Goal: Task Accomplishment & Management: Manage account settings

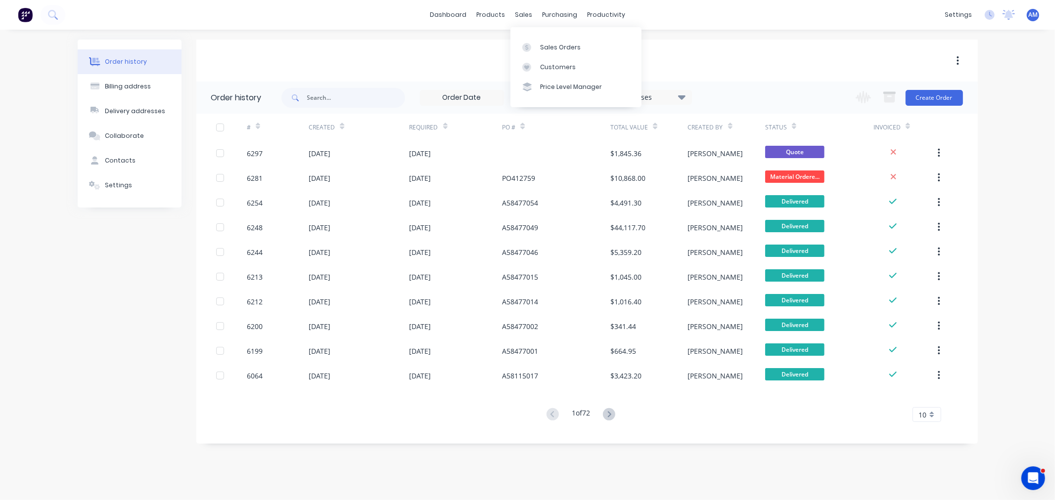
drag, startPoint x: 525, startPoint y: 20, endPoint x: 523, endPoint y: 36, distance: 16.0
click at [525, 20] on div "sales" at bounding box center [523, 14] width 27 height 15
click at [551, 45] on div "Sales Orders" at bounding box center [560, 47] width 41 height 9
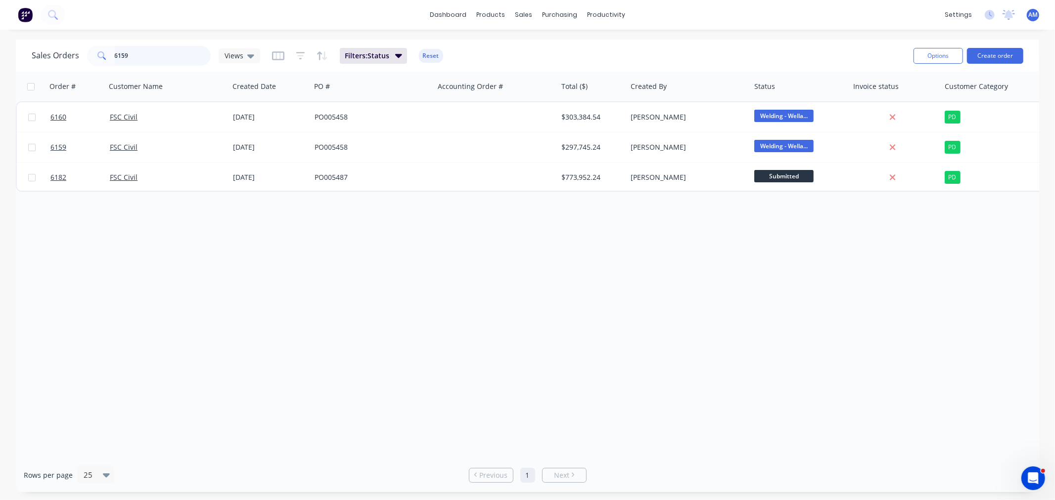
click at [139, 63] on input "6159" at bounding box center [163, 56] width 96 height 20
drag, startPoint x: 125, startPoint y: 58, endPoint x: 90, endPoint y: 65, distance: 36.2
click at [90, 65] on div "6159" at bounding box center [149, 56] width 124 height 20
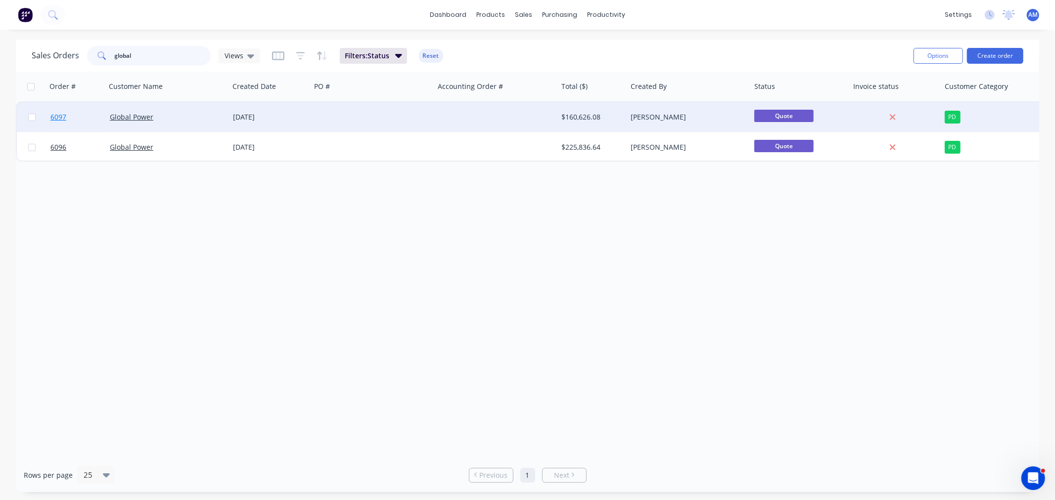
type input "global"
click at [81, 121] on link "6097" at bounding box center [79, 117] width 59 height 30
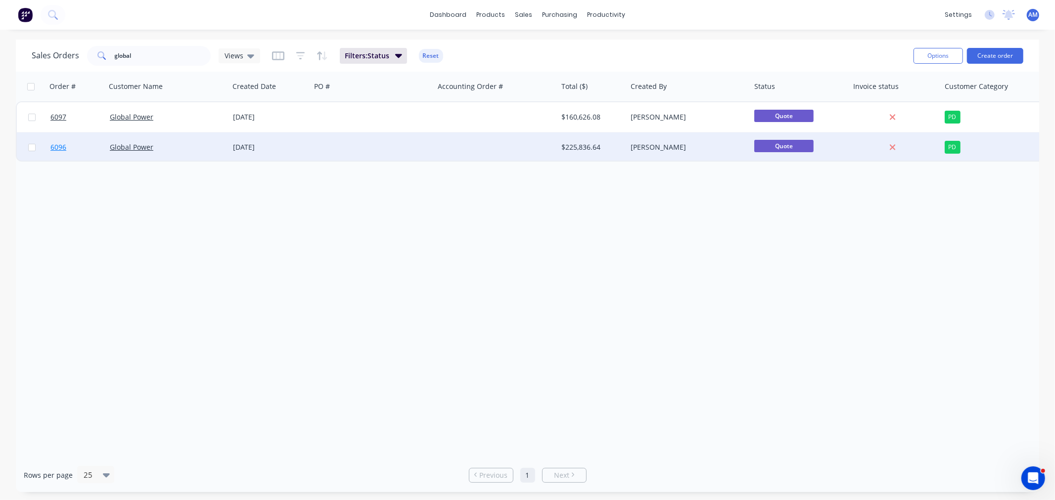
click at [80, 149] on link "6096" at bounding box center [79, 148] width 59 height 30
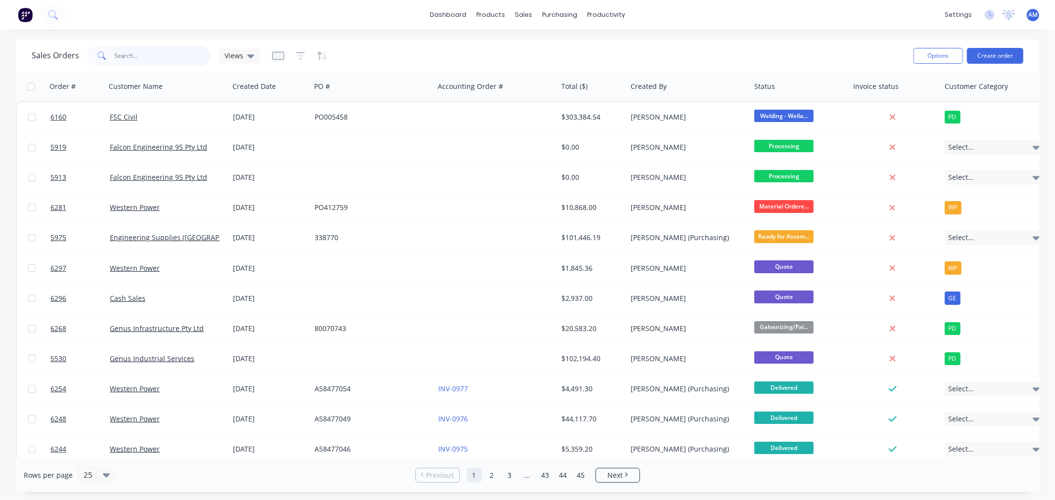
click at [149, 59] on input "text" at bounding box center [163, 56] width 96 height 20
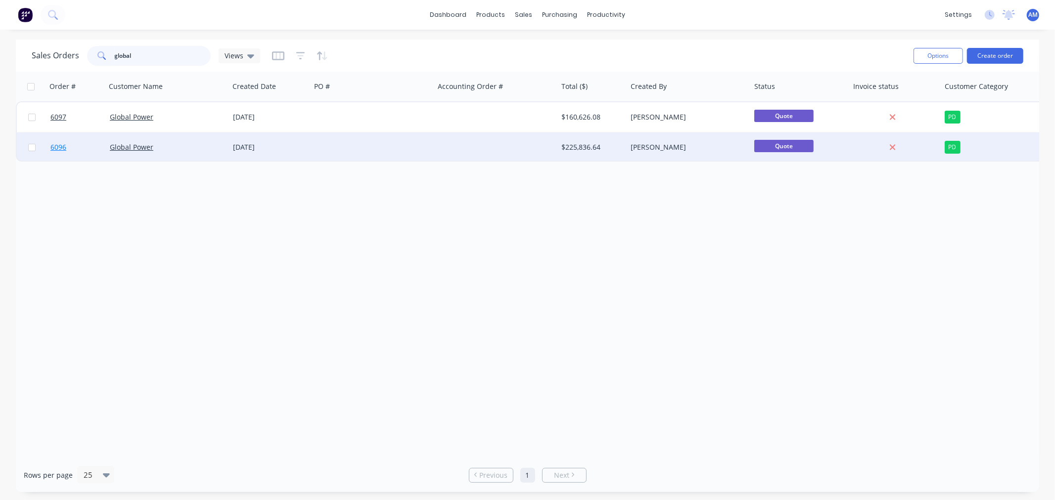
type input "global"
click at [76, 152] on link "6096" at bounding box center [79, 148] width 59 height 30
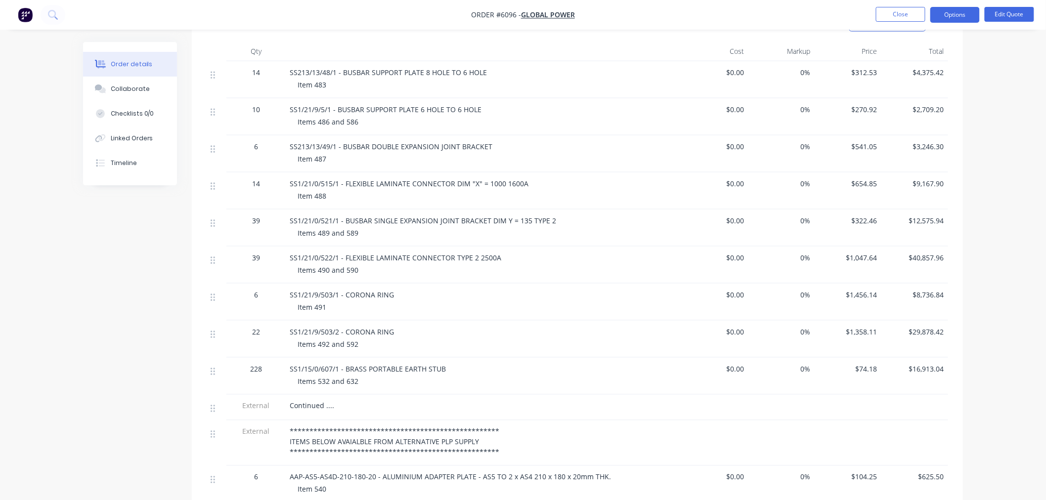
scroll to position [329, 0]
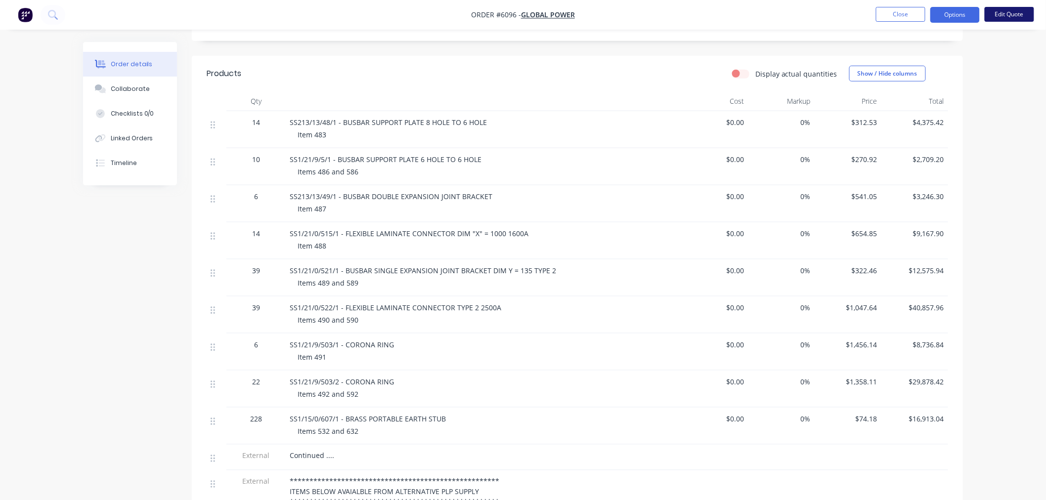
click at [1004, 8] on button "Edit Quote" at bounding box center [1009, 14] width 49 height 15
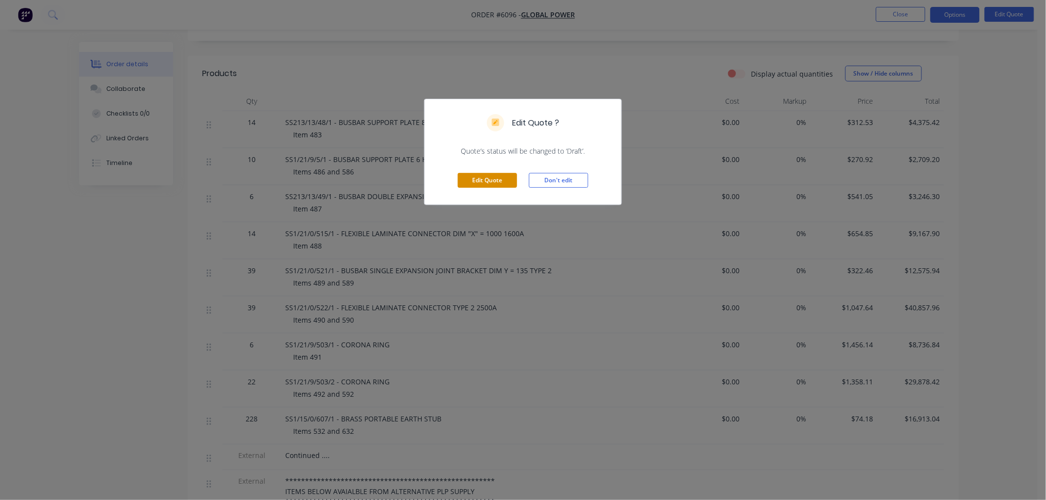
click at [467, 181] on button "Edit Quote" at bounding box center [487, 180] width 59 height 15
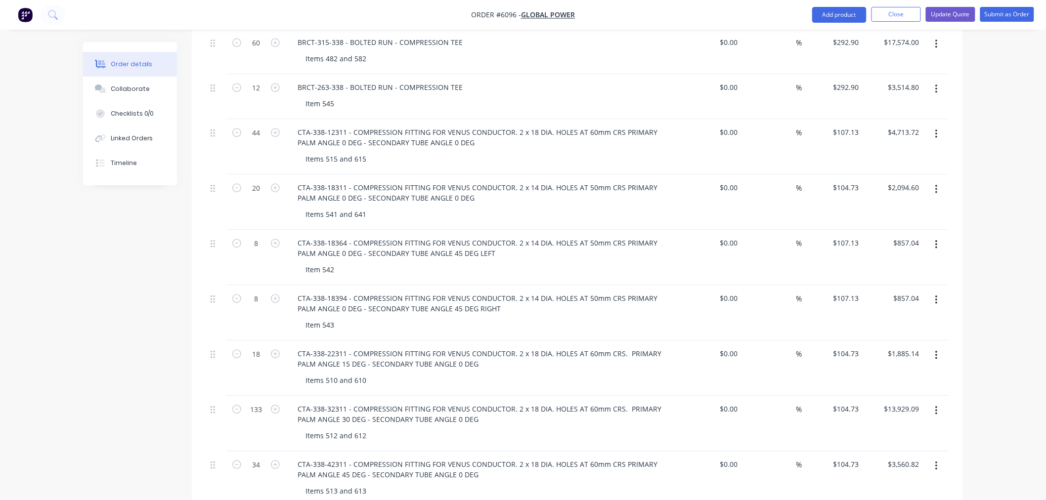
scroll to position [989, 0]
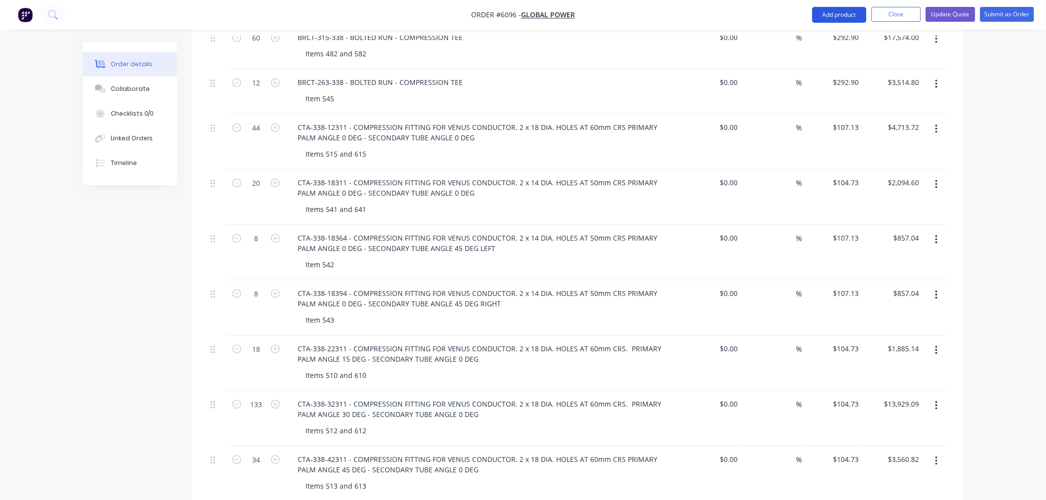
click at [849, 17] on button "Add product" at bounding box center [840, 15] width 54 height 16
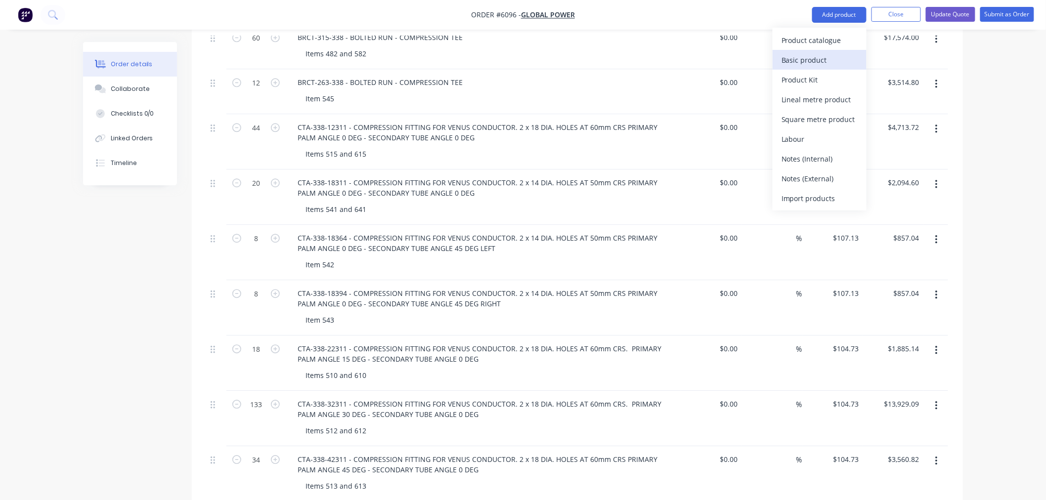
click at [810, 61] on div "Basic product" at bounding box center [820, 60] width 76 height 14
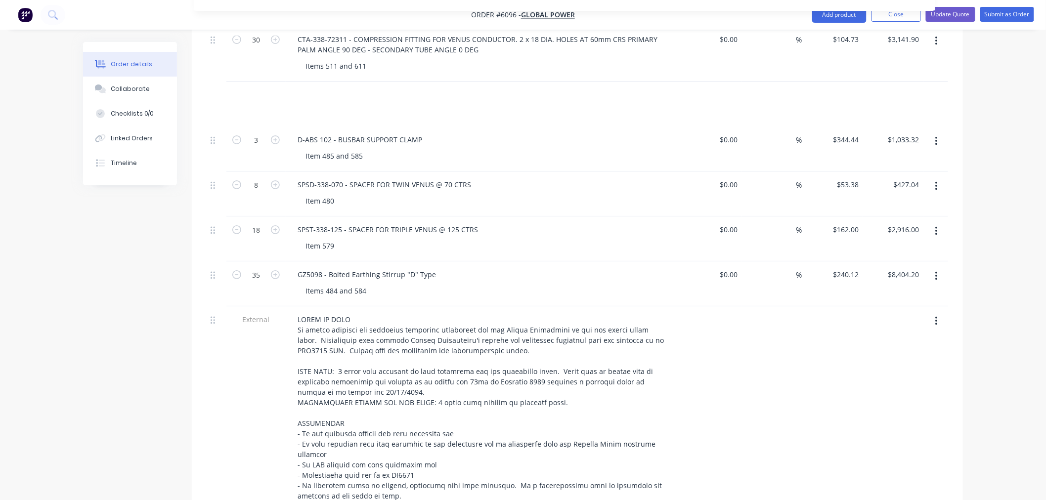
scroll to position [1493, 0]
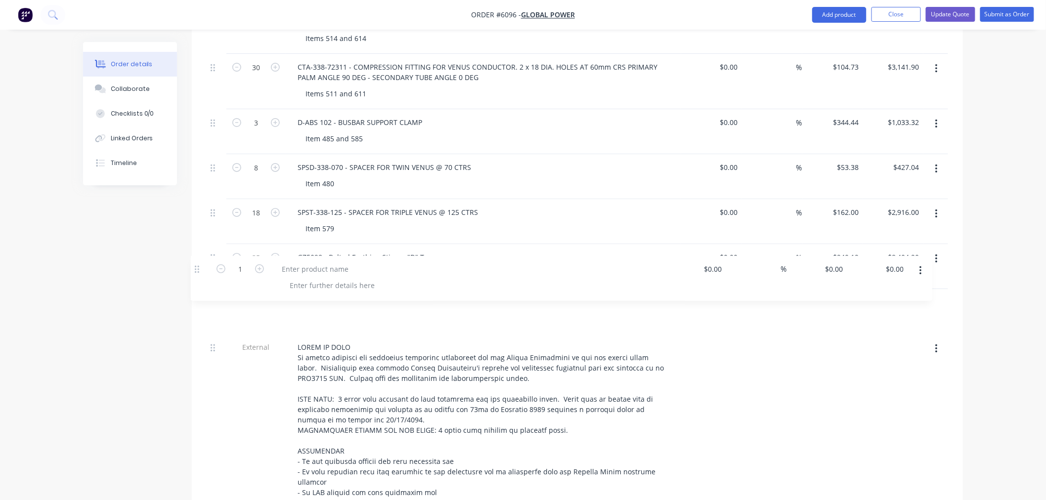
drag, startPoint x: 216, startPoint y: 186, endPoint x: 200, endPoint y: 266, distance: 81.7
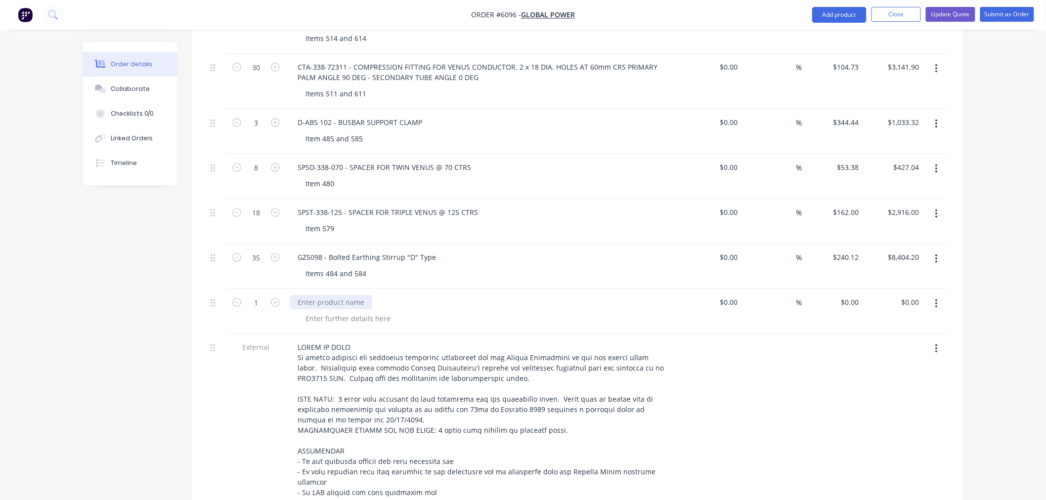
click at [328, 295] on div at bounding box center [331, 302] width 83 height 14
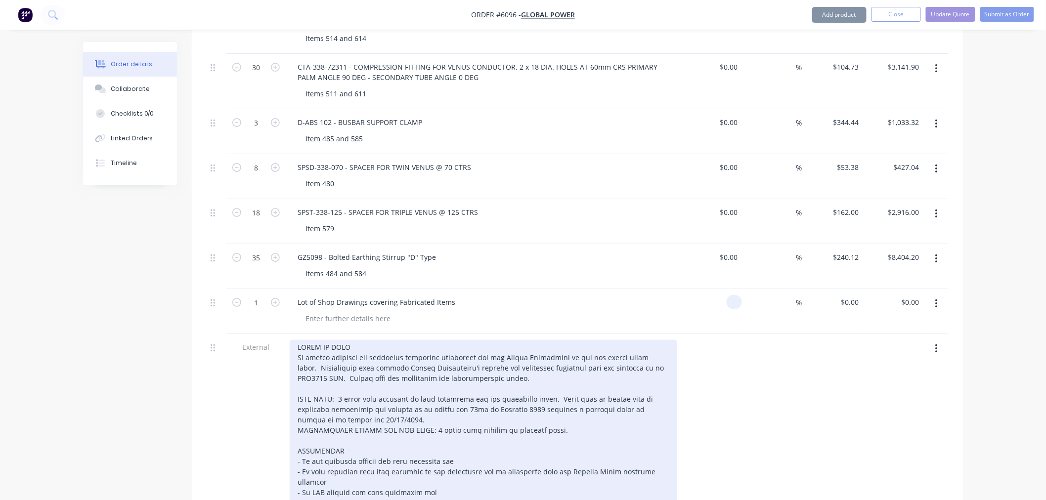
type input "$0.00"
type input "$800.00"
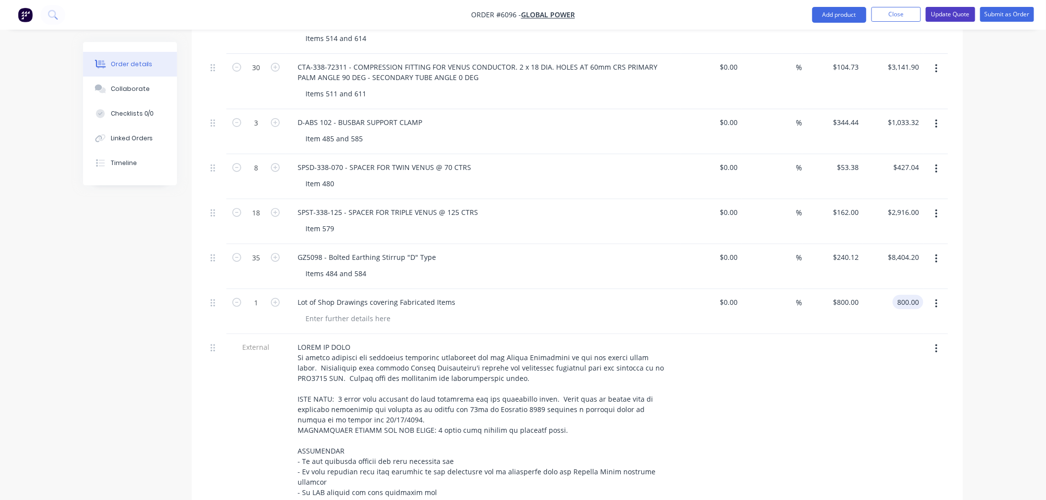
type input "$800.00"
click at [953, 17] on button "Update Quote" at bounding box center [950, 14] width 49 height 15
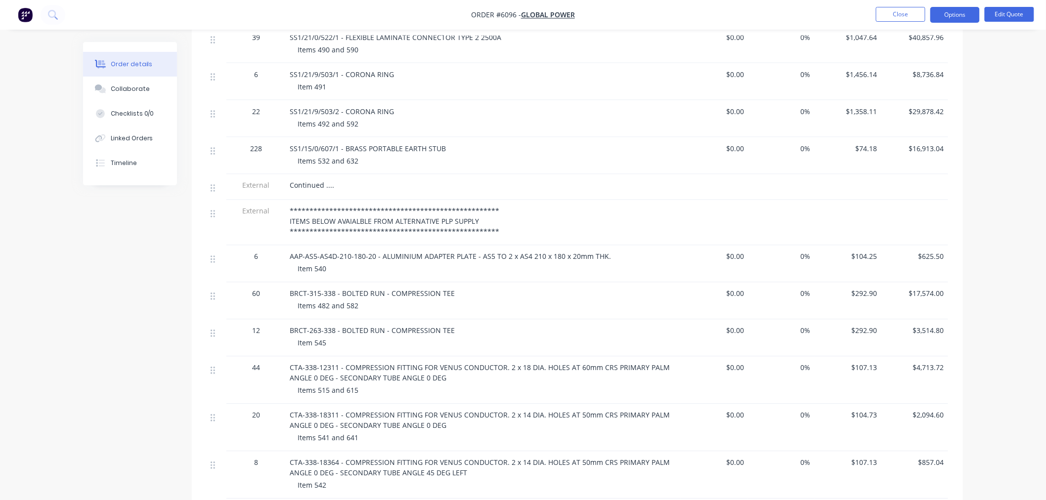
scroll to position [604, 0]
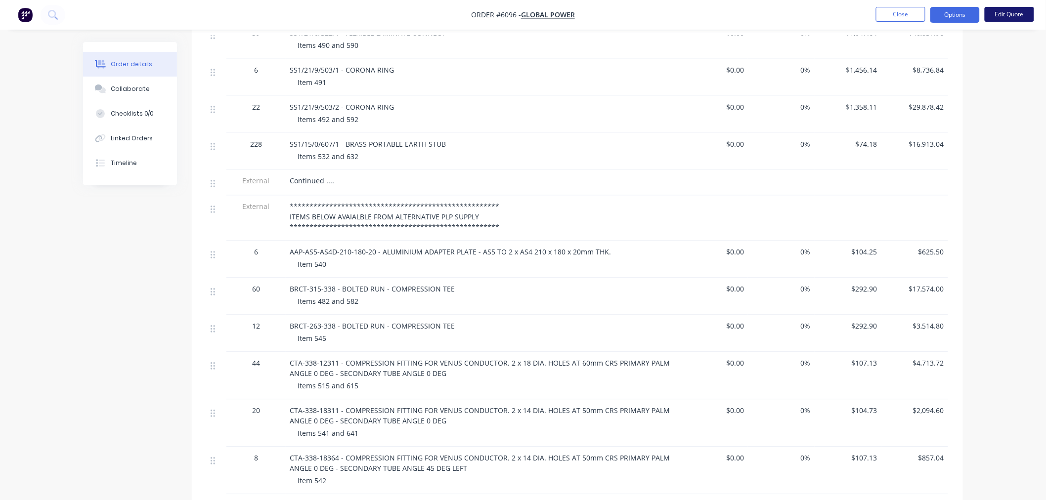
click at [1023, 14] on button "Edit Quote" at bounding box center [1009, 14] width 49 height 15
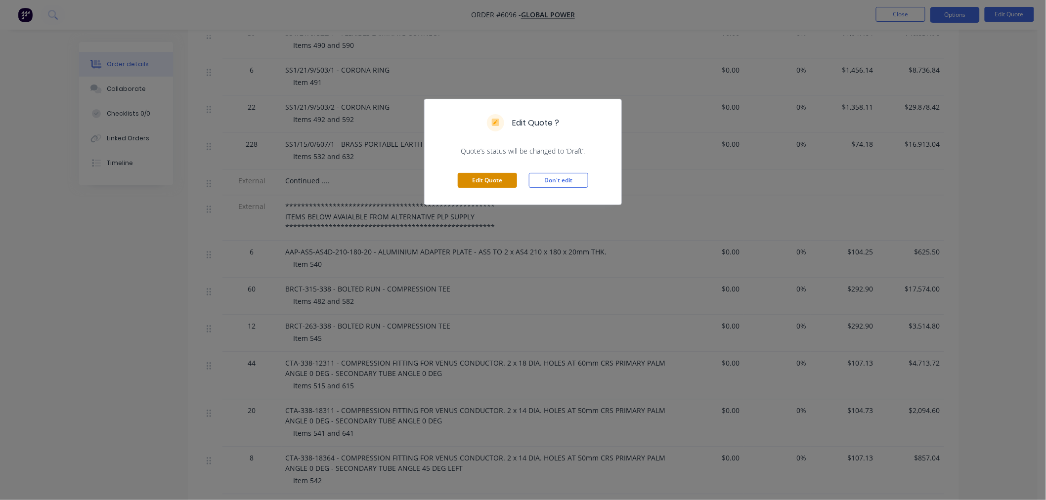
click at [482, 183] on div "Edit Quote Don't edit" at bounding box center [523, 180] width 197 height 48
click at [485, 174] on button "Edit Quote" at bounding box center [487, 180] width 59 height 15
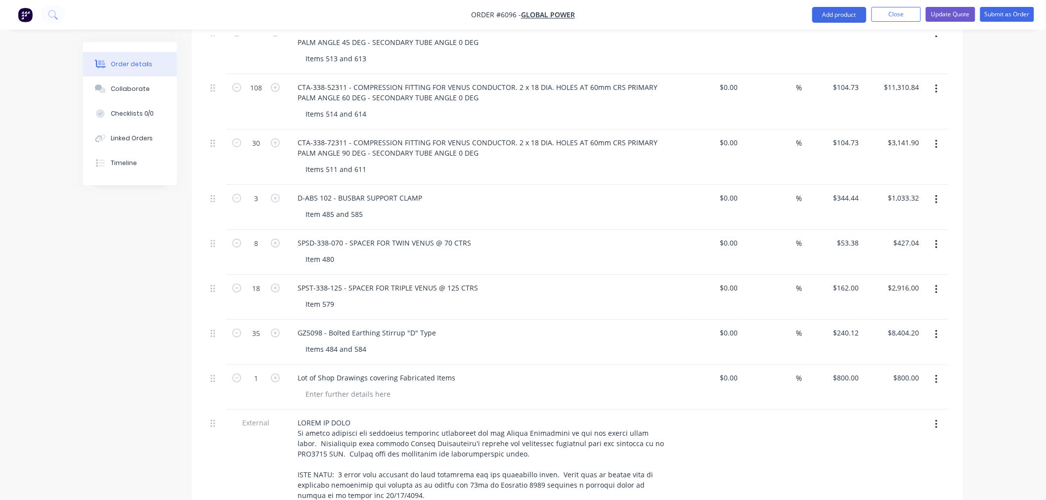
scroll to position [1593, 0]
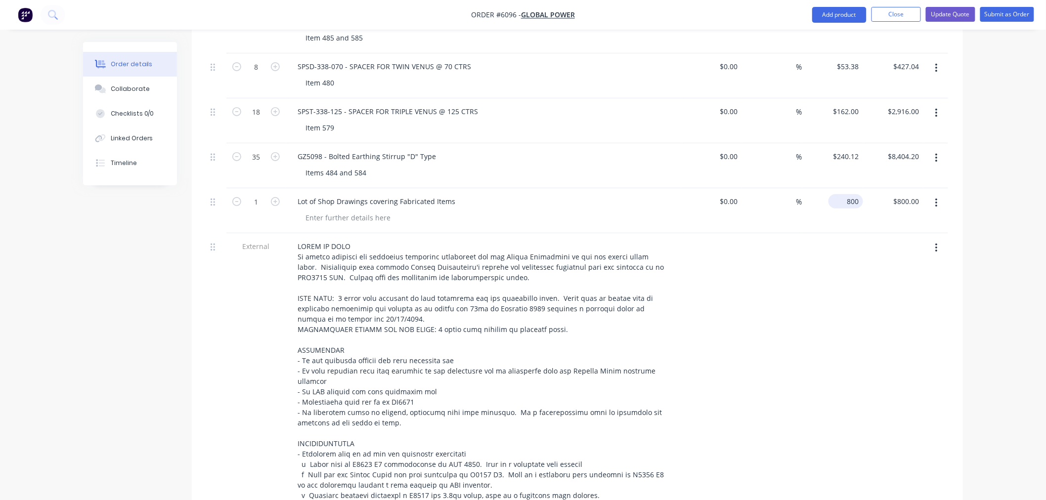
click at [843, 194] on div "800 $800.00" at bounding box center [846, 201] width 35 height 14
type input "$1,120.00"
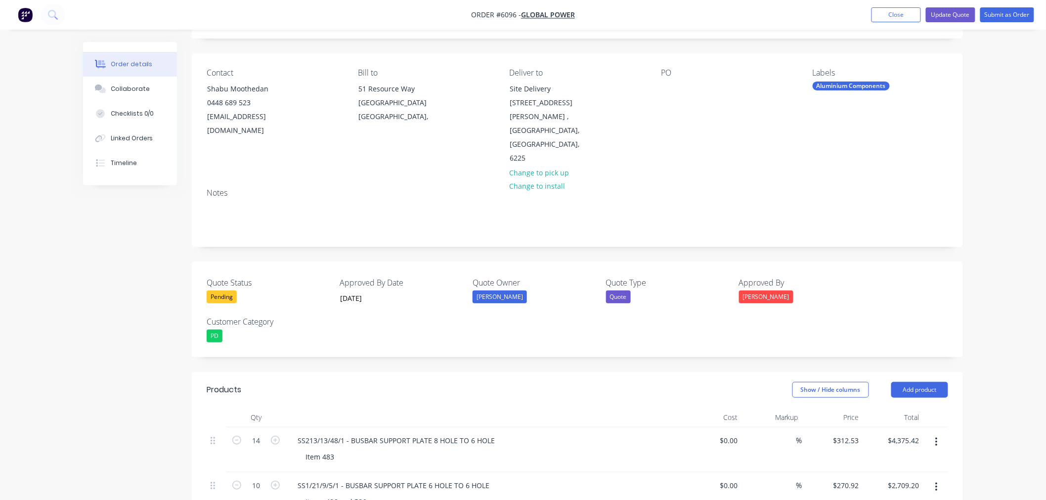
scroll to position [0, 0]
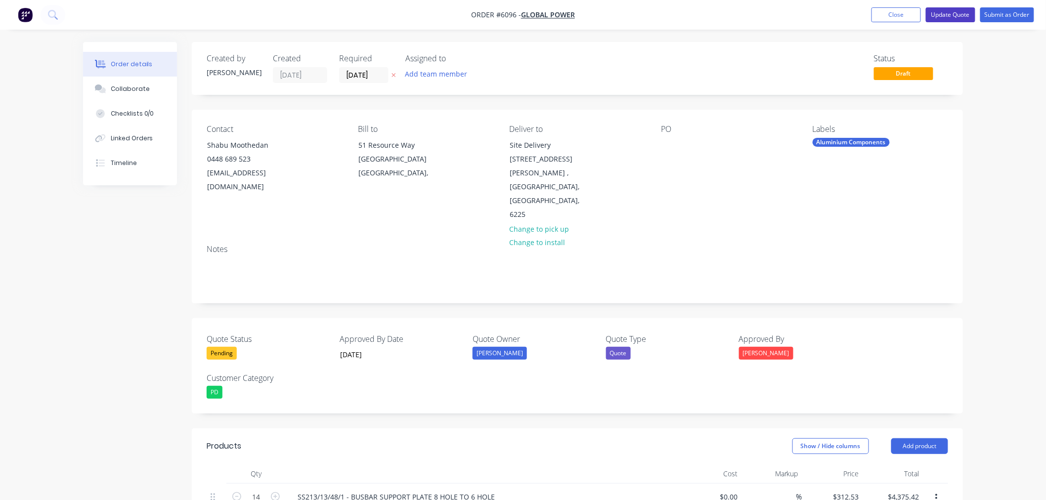
type input "$1,120.00"
click at [944, 11] on button "Update Quote" at bounding box center [950, 14] width 49 height 15
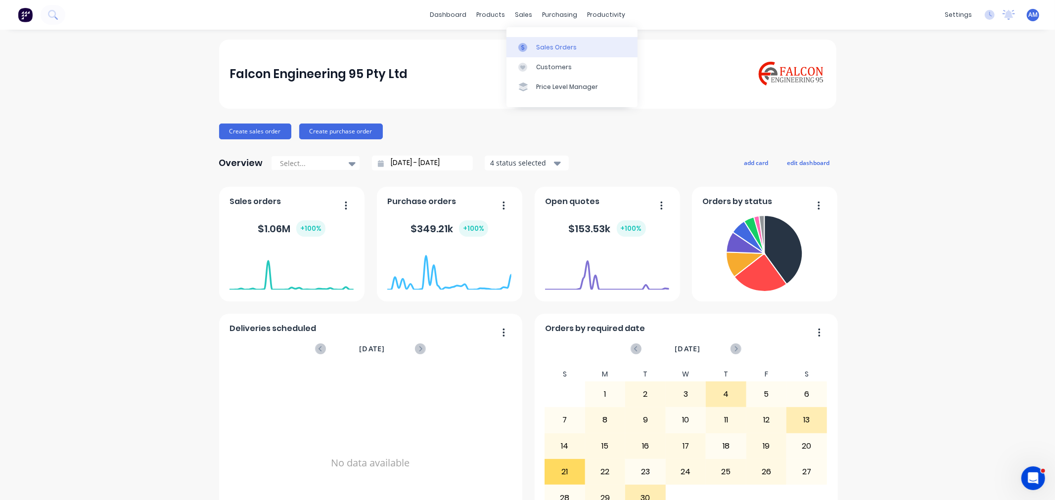
click at [556, 45] on div "Sales Orders" at bounding box center [556, 47] width 41 height 9
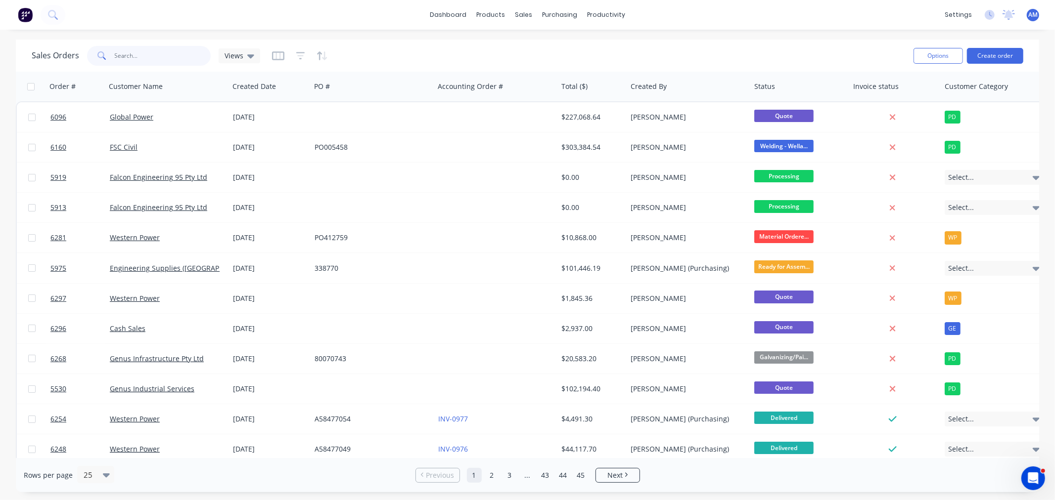
click at [136, 50] on input "text" at bounding box center [163, 56] width 96 height 20
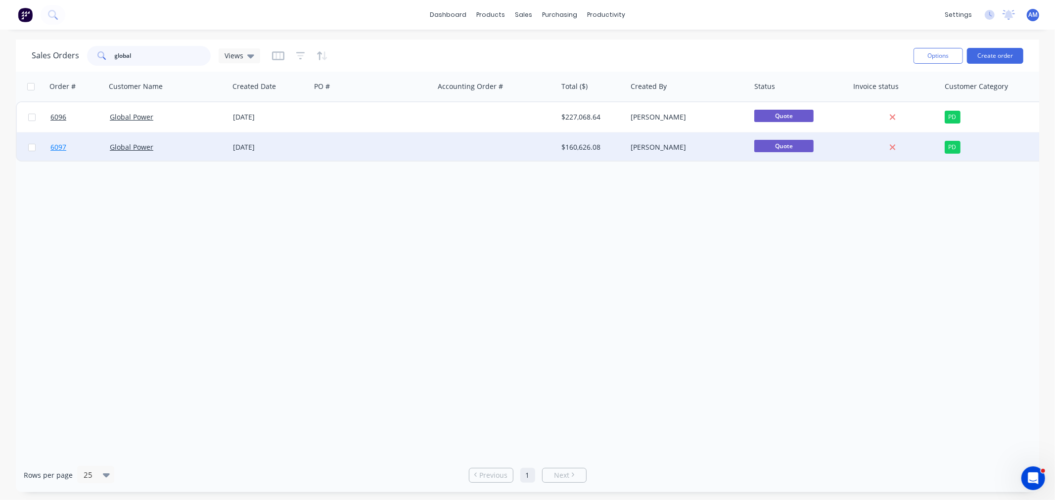
type input "global"
click at [79, 145] on link "6097" at bounding box center [79, 148] width 59 height 30
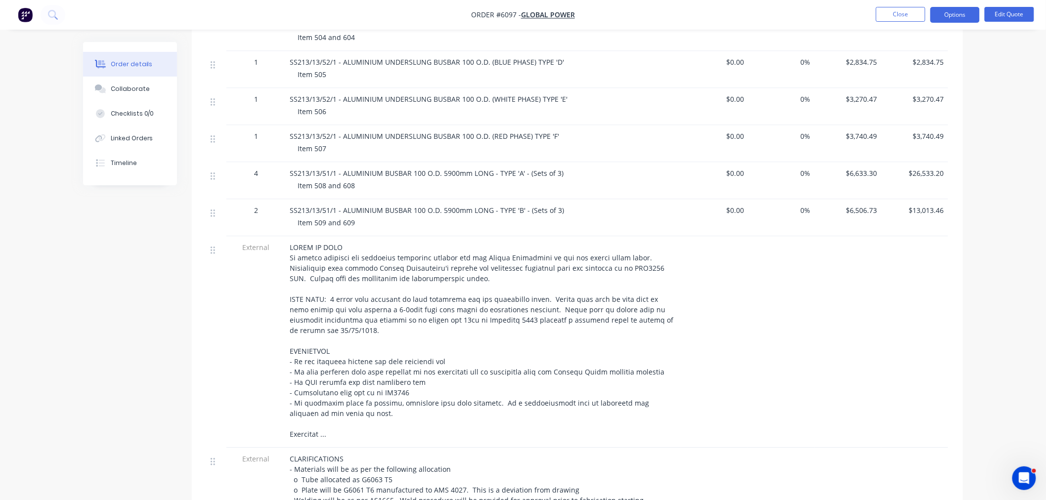
scroll to position [810, 0]
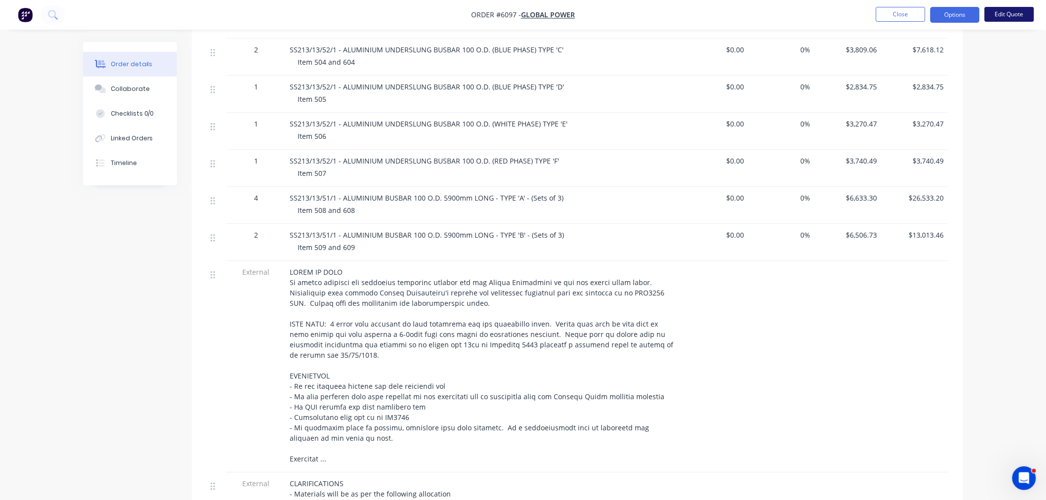
click at [997, 17] on button "Edit Quote" at bounding box center [1009, 14] width 49 height 15
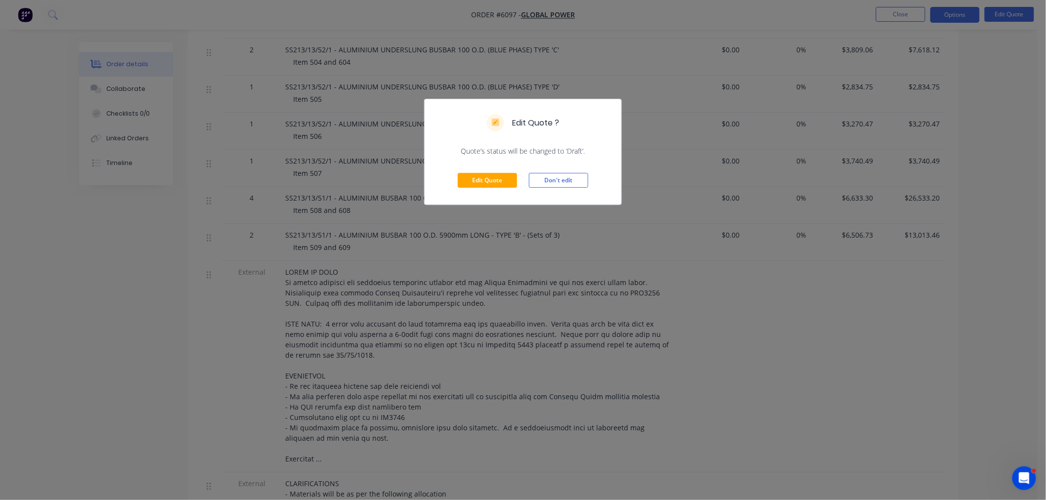
click at [485, 171] on div "Edit Quote Don't edit" at bounding box center [523, 180] width 197 height 48
click at [483, 180] on button "Edit Quote" at bounding box center [487, 180] width 59 height 15
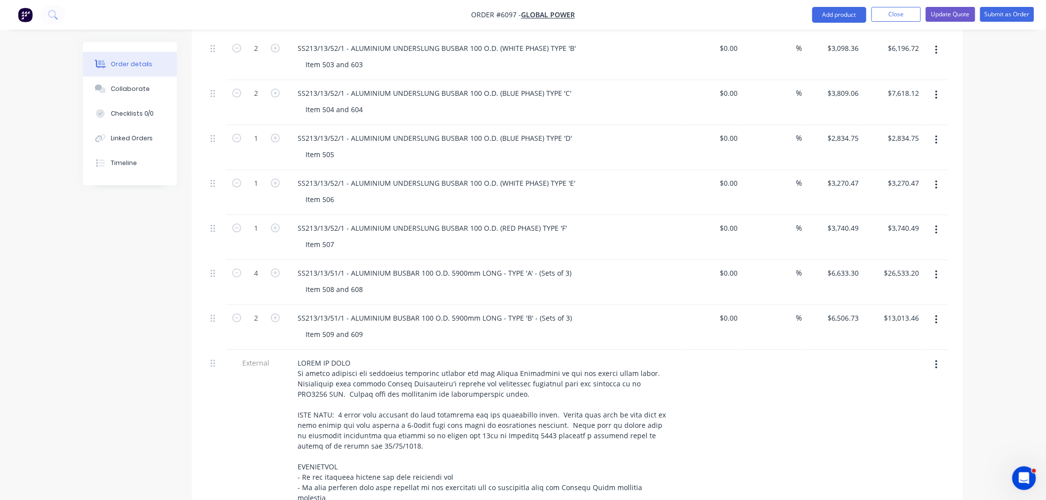
scroll to position [879, 0]
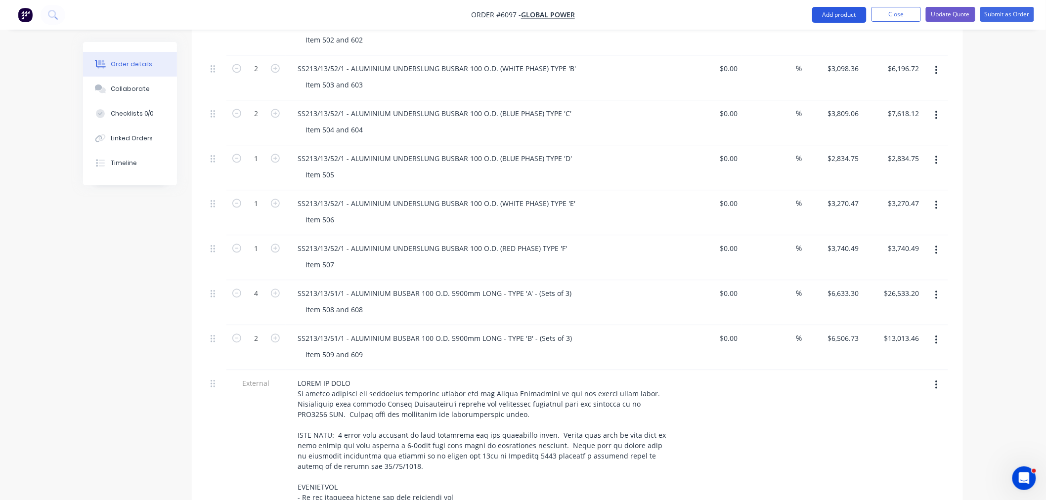
click at [846, 20] on button "Add product" at bounding box center [840, 15] width 54 height 16
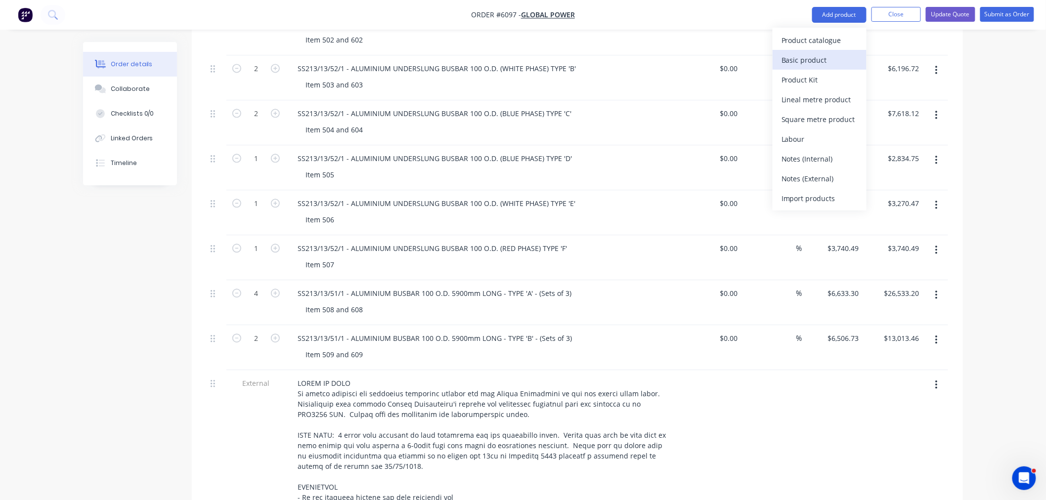
click at [802, 60] on div "Basic product" at bounding box center [820, 60] width 76 height 14
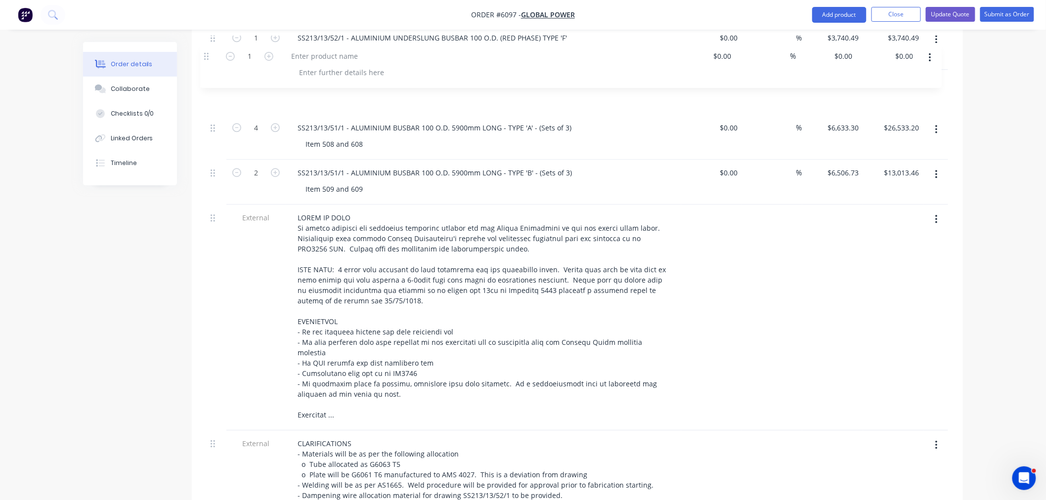
scroll to position [1076, 0]
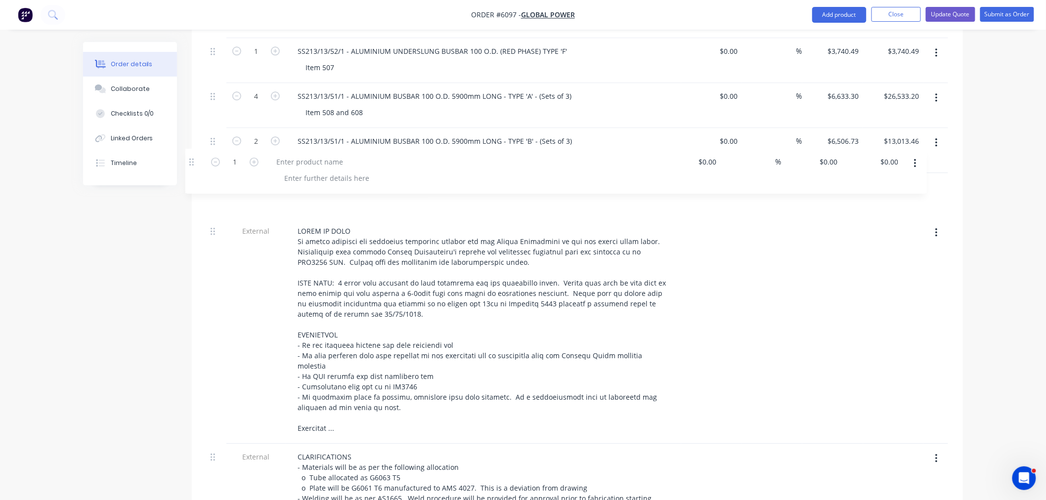
drag, startPoint x: 213, startPoint y: 349, endPoint x: 190, endPoint y: 152, distance: 197.7
click at [322, 179] on div at bounding box center [331, 186] width 83 height 14
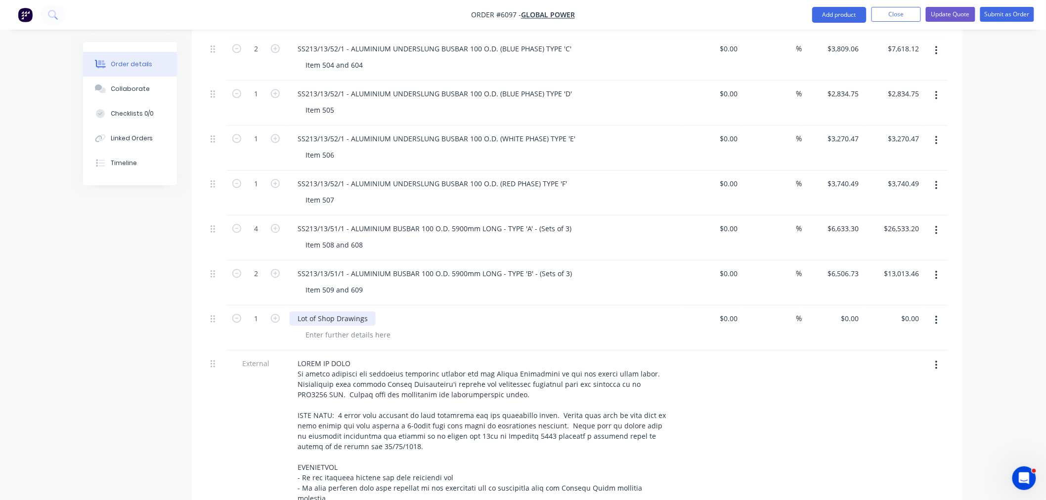
scroll to position [966, 0]
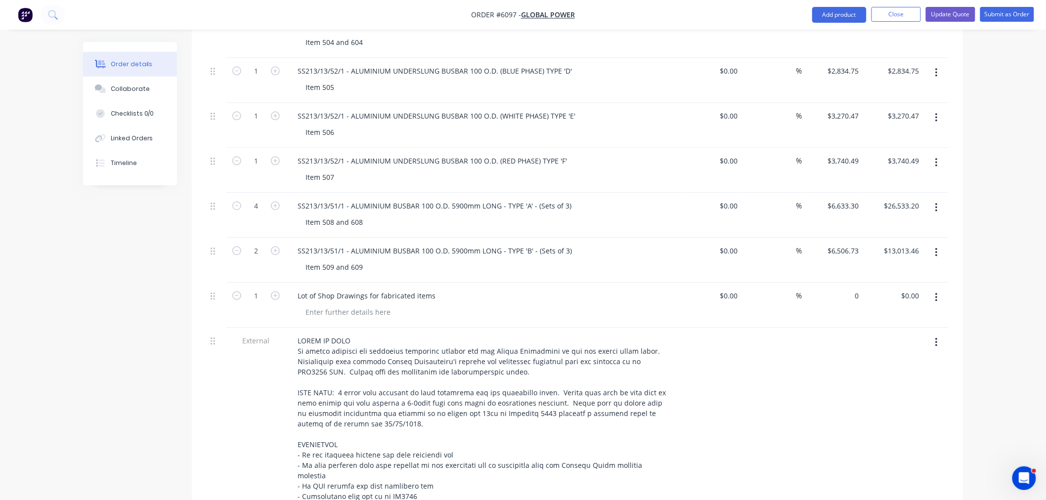
drag, startPoint x: 849, startPoint y: 266, endPoint x: 845, endPoint y: 287, distance: 21.1
click at [849, 289] on div "0 $0.00" at bounding box center [850, 296] width 27 height 14
type input "$1,120.00"
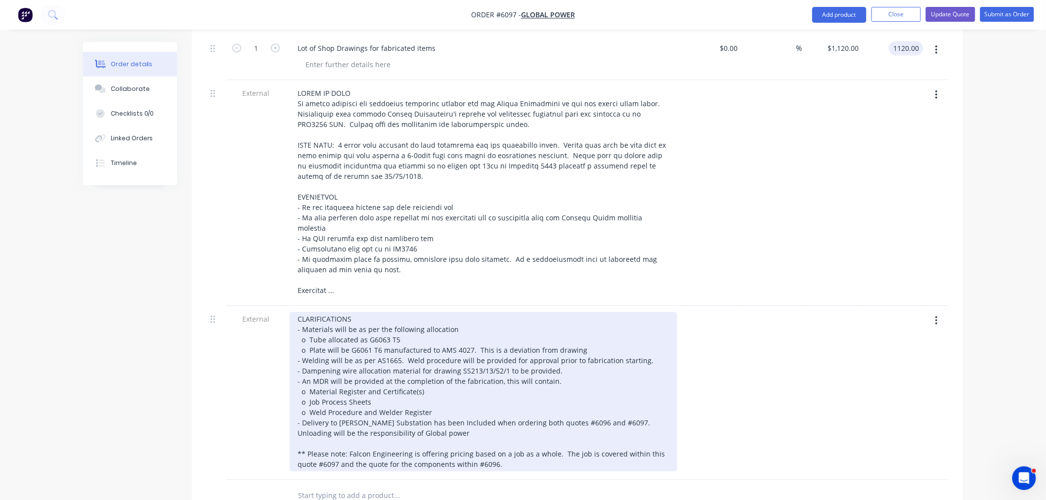
scroll to position [1296, 0]
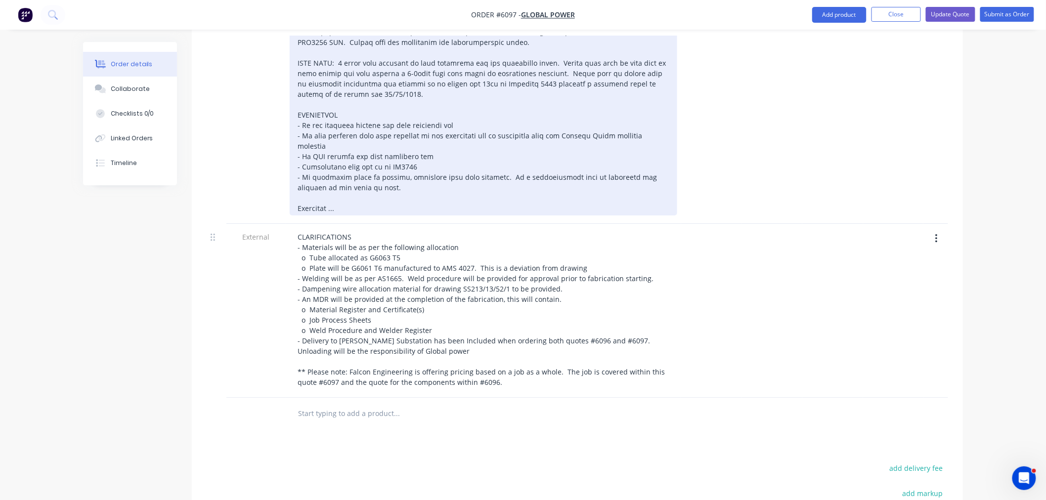
type input "$1,120.00"
drag, startPoint x: 328, startPoint y: 117, endPoint x: 310, endPoint y: 127, distance: 20.1
click at [298, 109] on div at bounding box center [484, 110] width 388 height 212
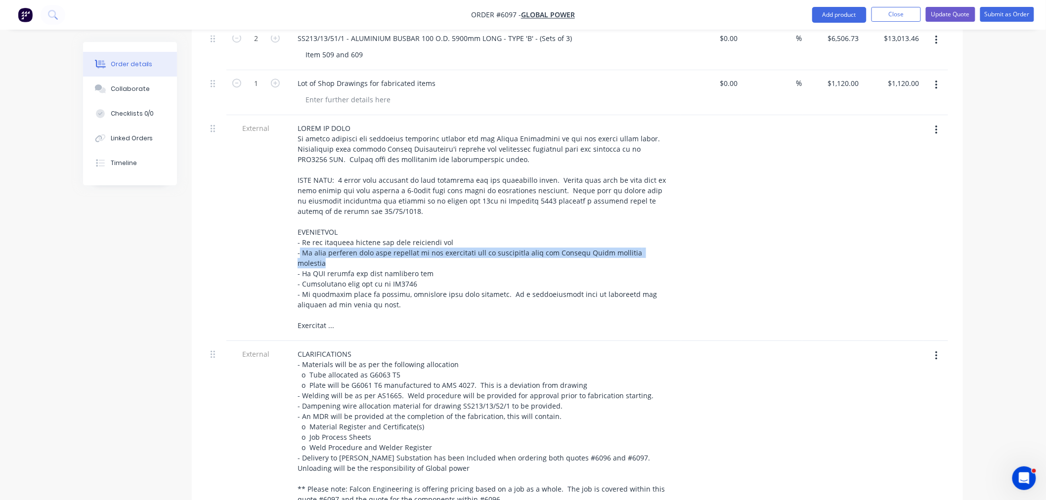
scroll to position [1186, 0]
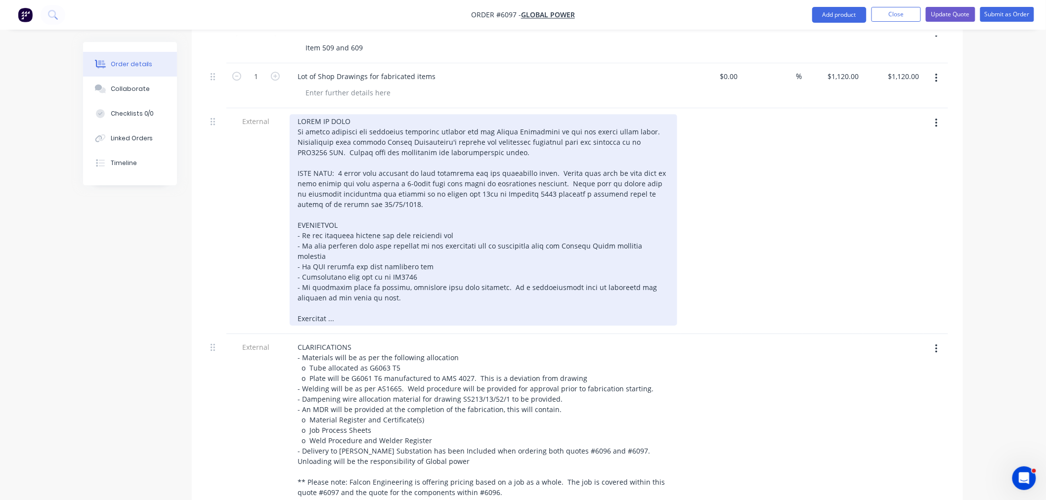
click at [378, 236] on div at bounding box center [484, 220] width 388 height 212
drag, startPoint x: 325, startPoint y: 229, endPoint x: 298, endPoint y: 220, distance: 28.8
click at [298, 218] on div at bounding box center [484, 220] width 388 height 212
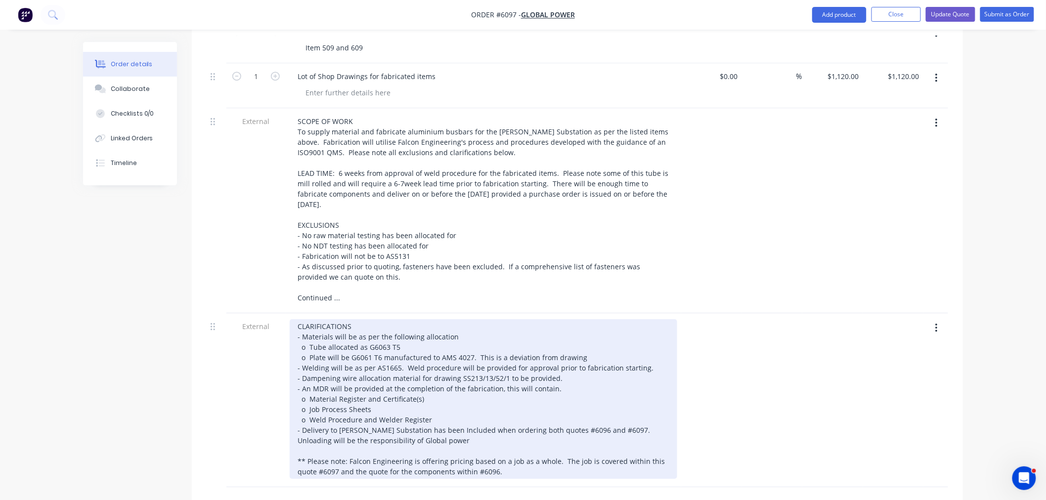
click at [413, 413] on div "CLARIFICATIONS - Materials will be as per the following allocation o Tube alloc…" at bounding box center [484, 399] width 388 height 160
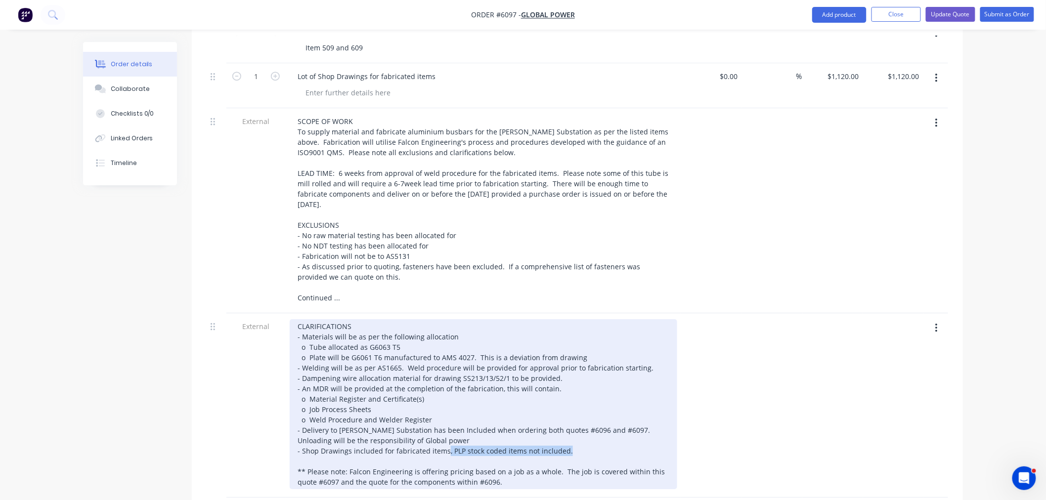
drag, startPoint x: 569, startPoint y: 421, endPoint x: 445, endPoint y: 419, distance: 123.7
click at [445, 419] on div "CLARIFICATIONS - Materials will be as per the following allocation o Tube alloc…" at bounding box center [484, 404] width 388 height 170
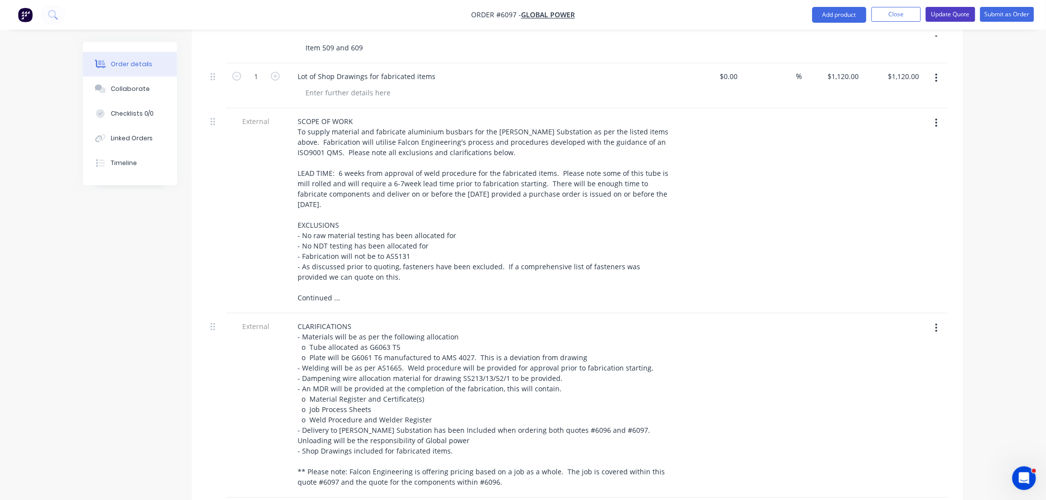
click at [947, 13] on button "Update Quote" at bounding box center [950, 14] width 49 height 15
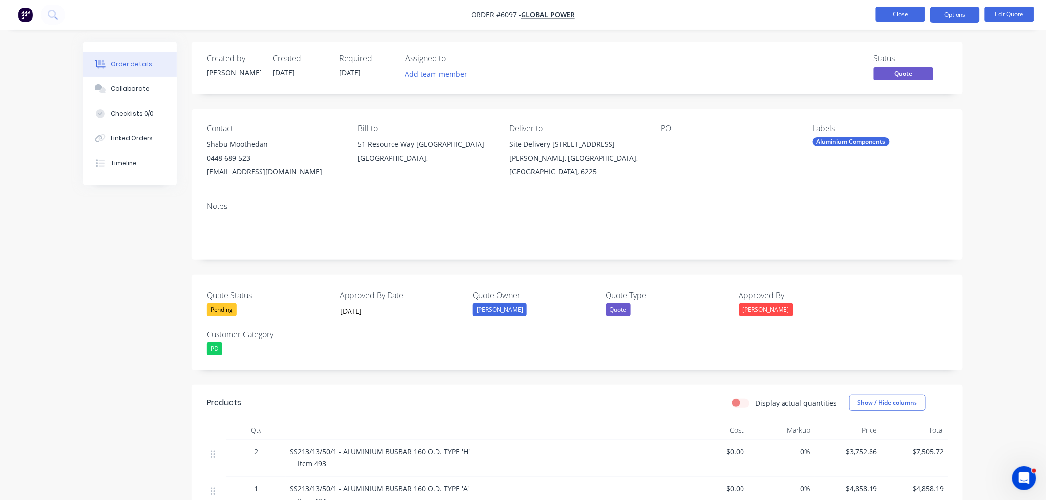
click at [906, 15] on button "Close" at bounding box center [900, 14] width 49 height 15
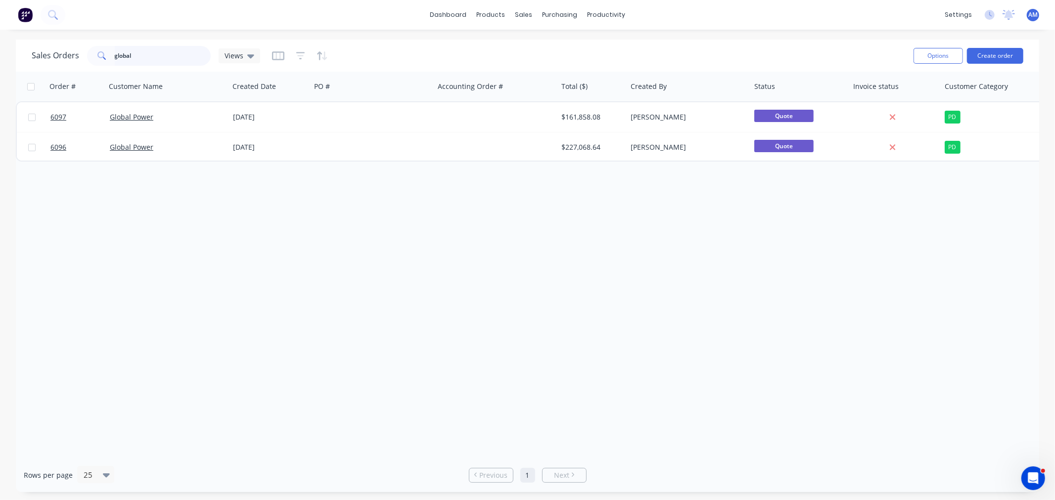
click at [155, 53] on input "global" at bounding box center [163, 56] width 96 height 20
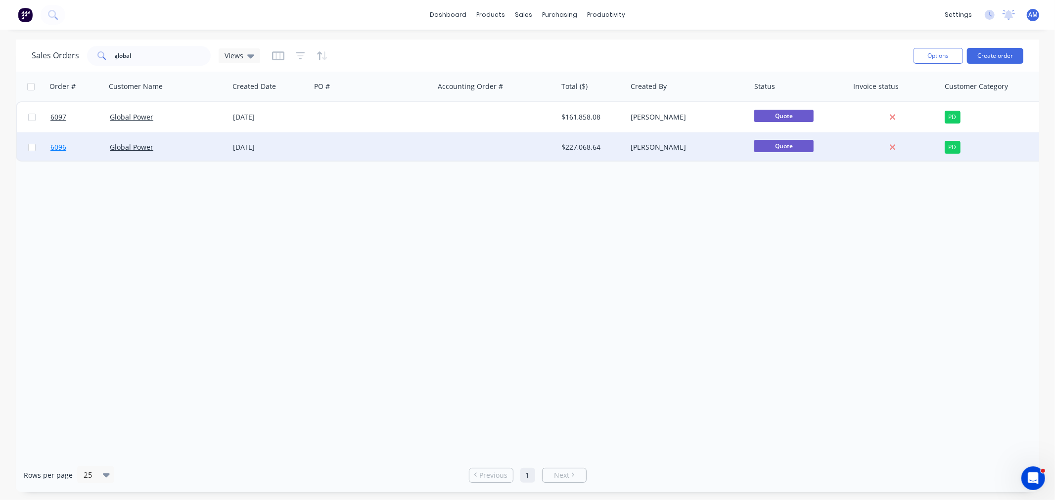
click at [73, 149] on link "6096" at bounding box center [79, 148] width 59 height 30
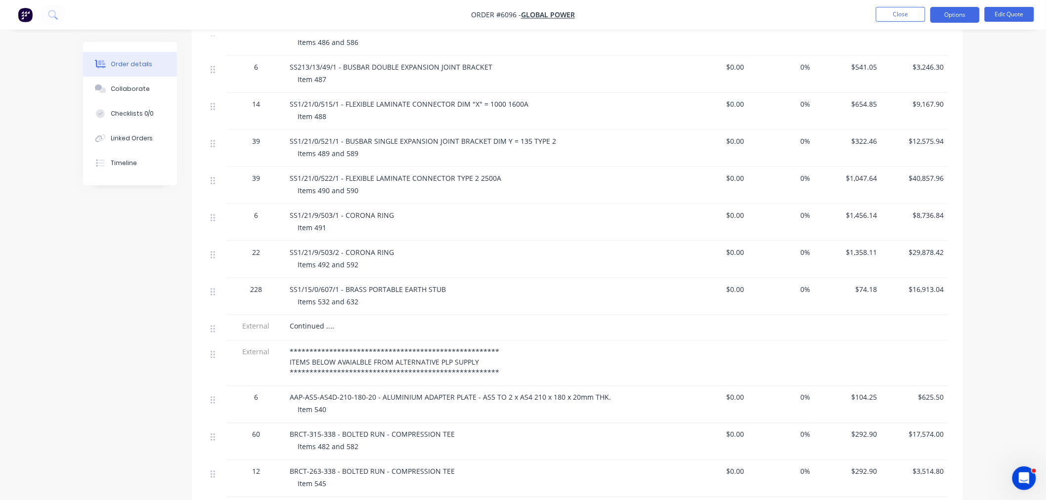
scroll to position [495, 0]
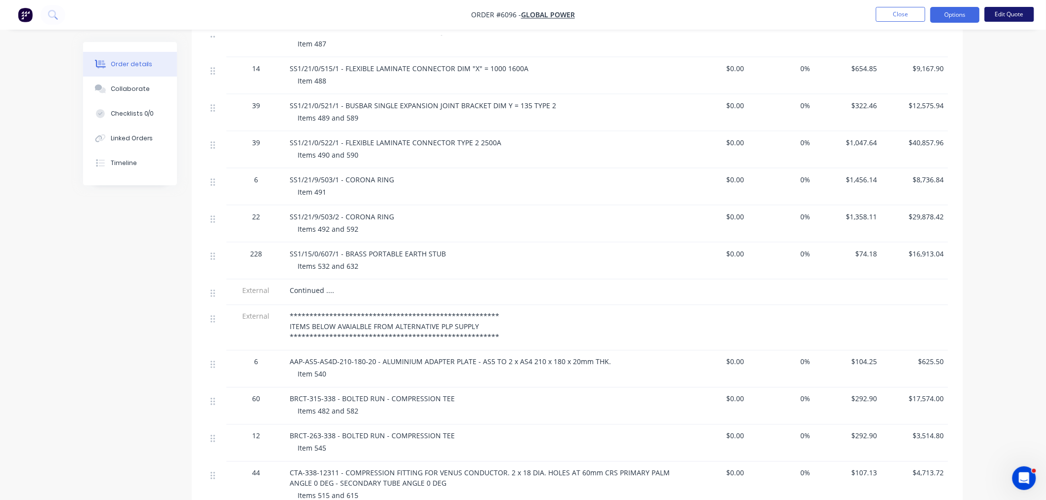
click at [1014, 11] on button "Edit Quote" at bounding box center [1009, 14] width 49 height 15
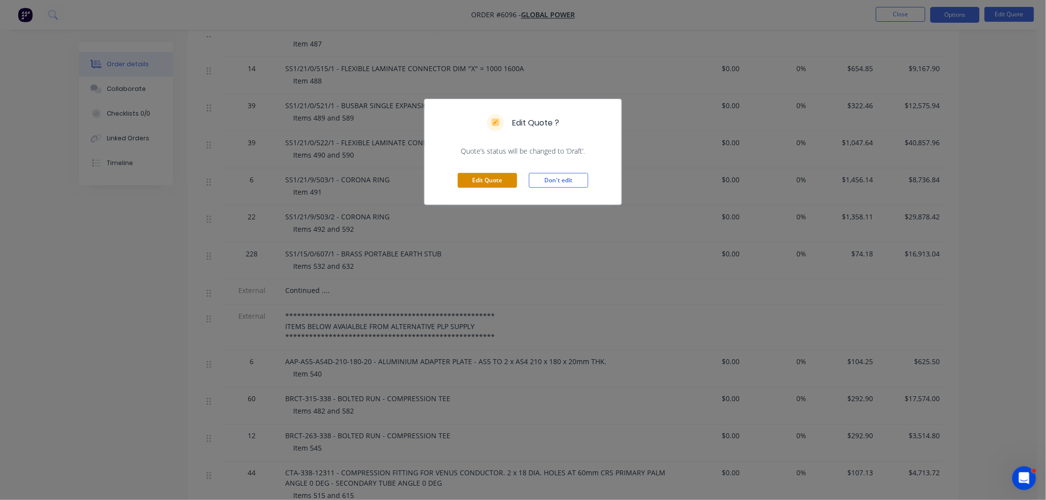
click at [491, 186] on button "Edit Quote" at bounding box center [487, 180] width 59 height 15
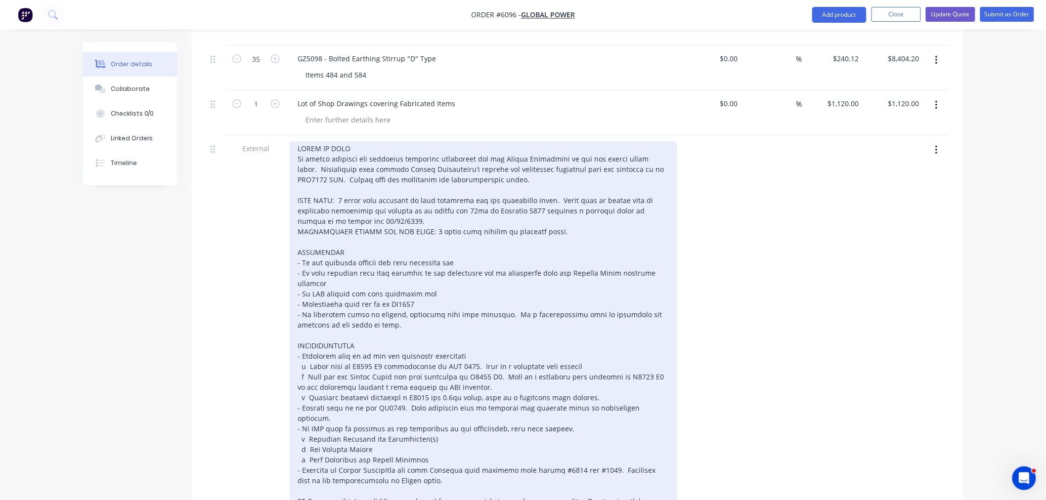
scroll to position [1703, 0]
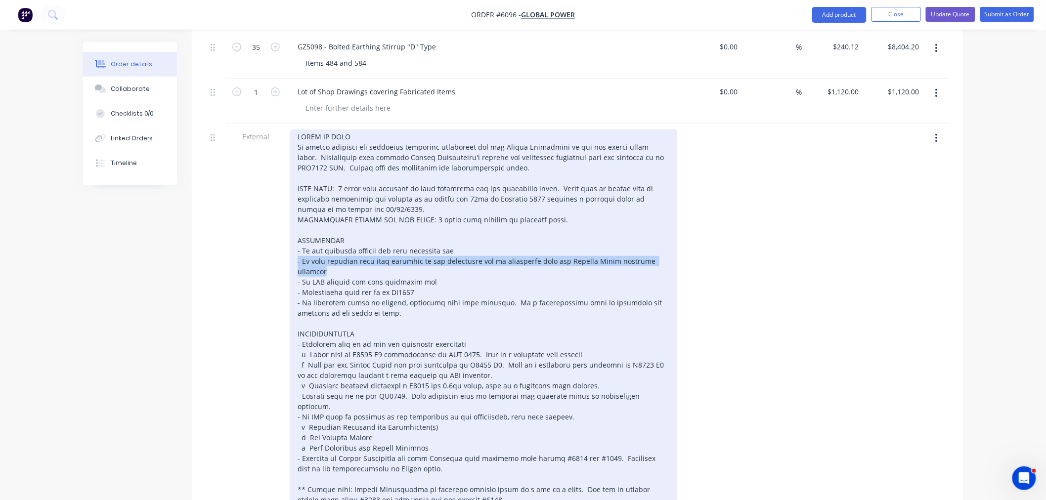
drag, startPoint x: 322, startPoint y: 240, endPoint x: 289, endPoint y: 235, distance: 33.5
click at [290, 233] on div at bounding box center [484, 319] width 388 height 378
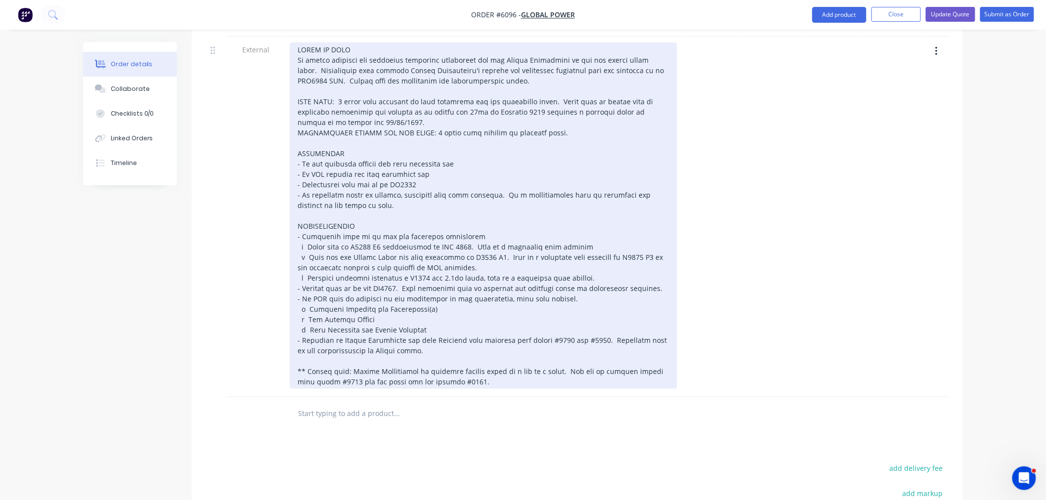
scroll to position [1813, 0]
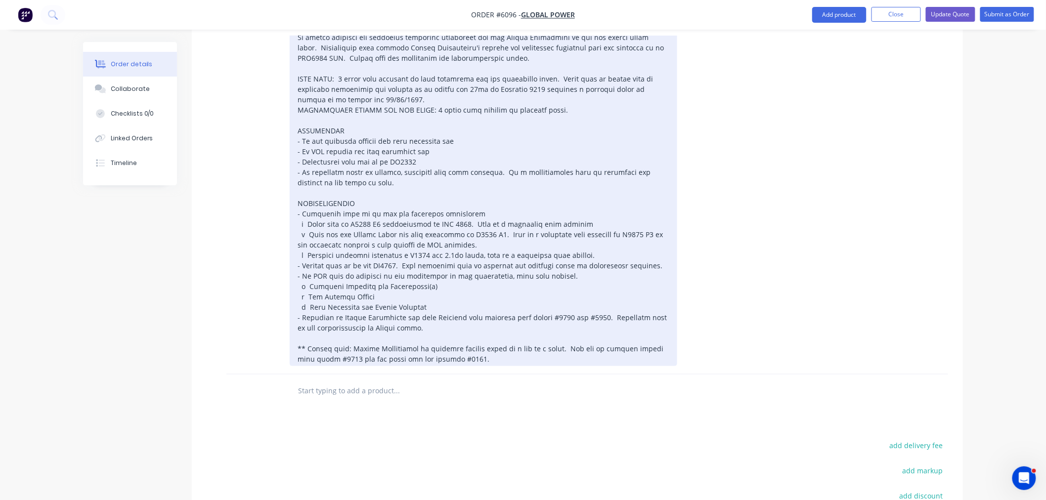
click at [453, 302] on div at bounding box center [484, 193] width 388 height 347
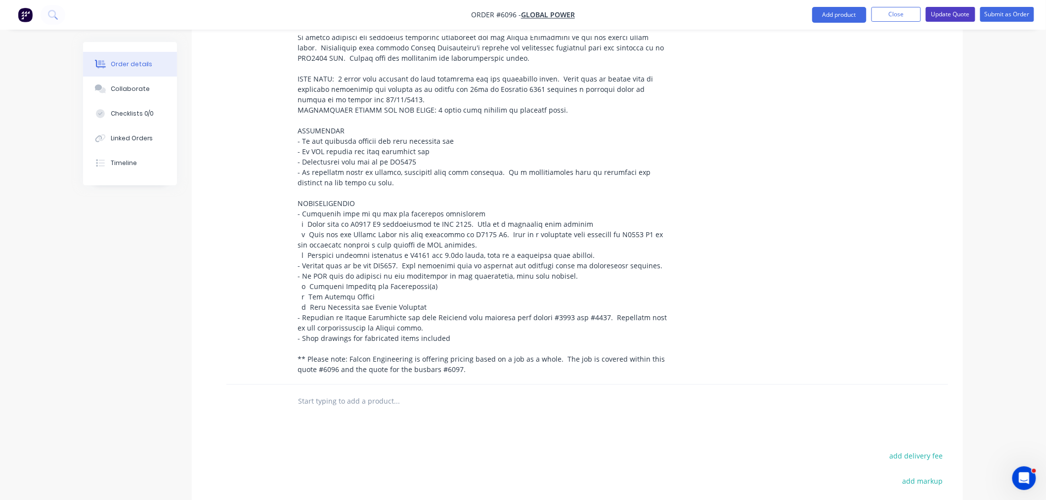
click at [944, 11] on button "Update Quote" at bounding box center [950, 14] width 49 height 15
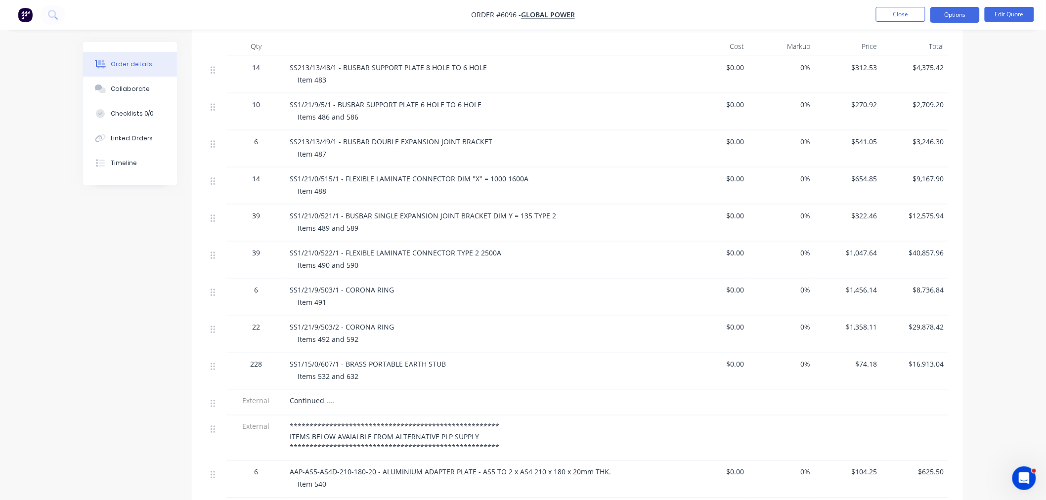
scroll to position [0, 0]
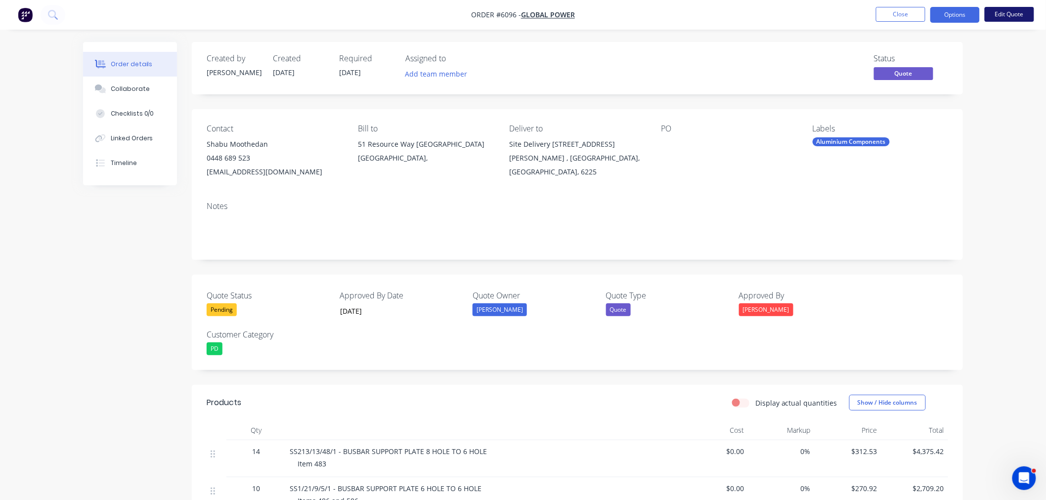
click at [1004, 13] on button "Edit Quote" at bounding box center [1009, 14] width 49 height 15
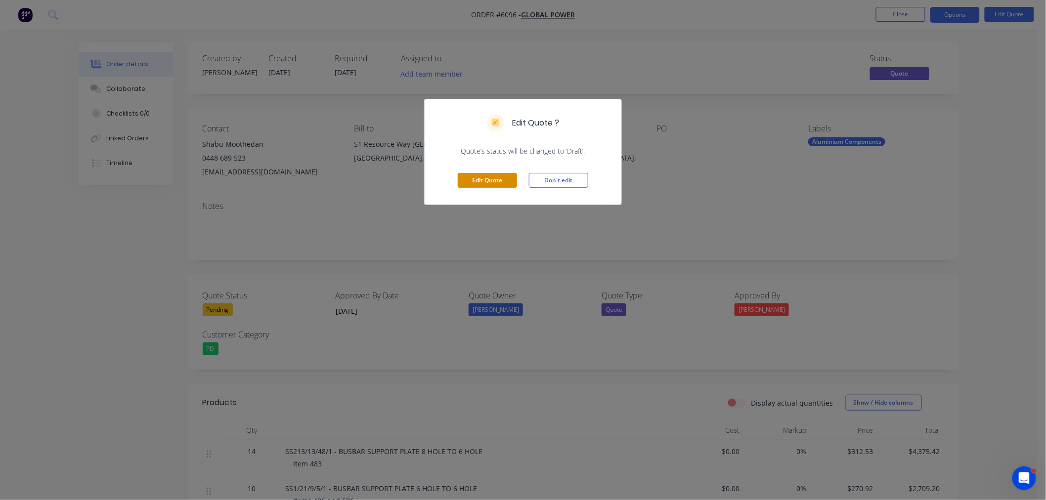
click at [484, 179] on button "Edit Quote" at bounding box center [487, 180] width 59 height 15
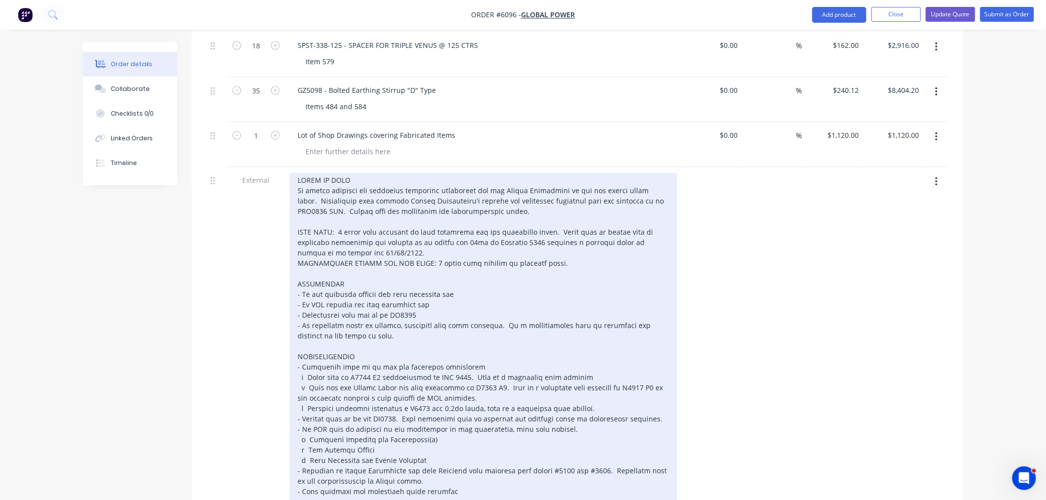
scroll to position [1703, 0]
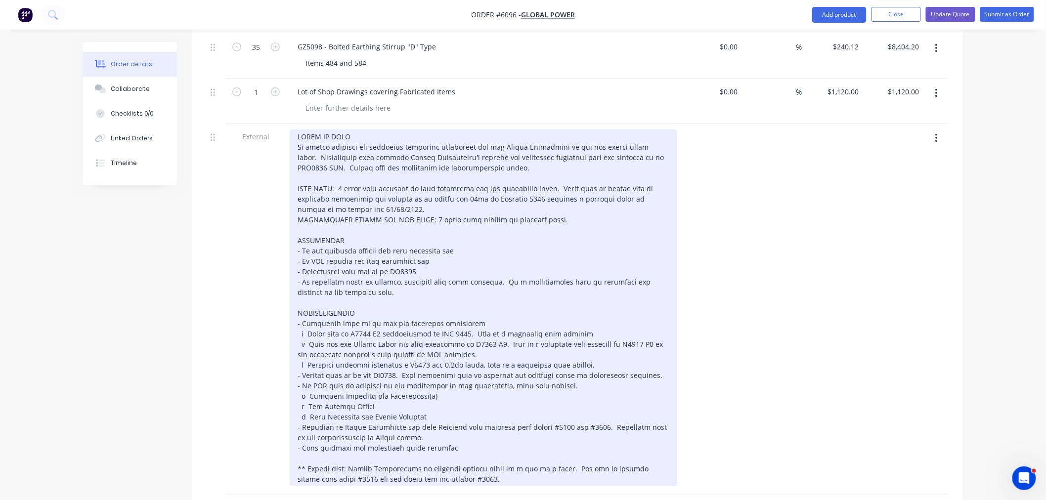
drag, startPoint x: 363, startPoint y: 419, endPoint x: 363, endPoint y: 443, distance: 23.7
click at [363, 421] on div at bounding box center [484, 308] width 388 height 357
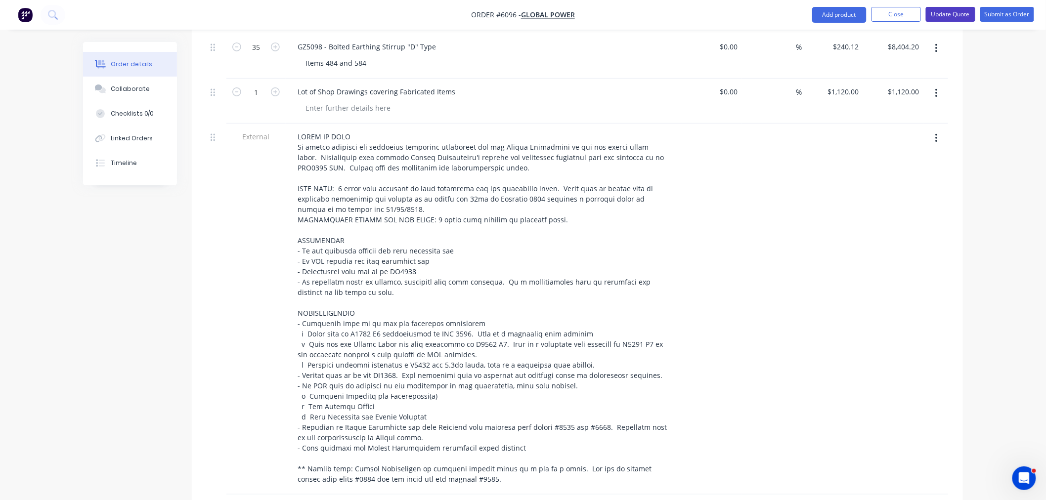
click at [964, 16] on button "Update Quote" at bounding box center [950, 14] width 49 height 15
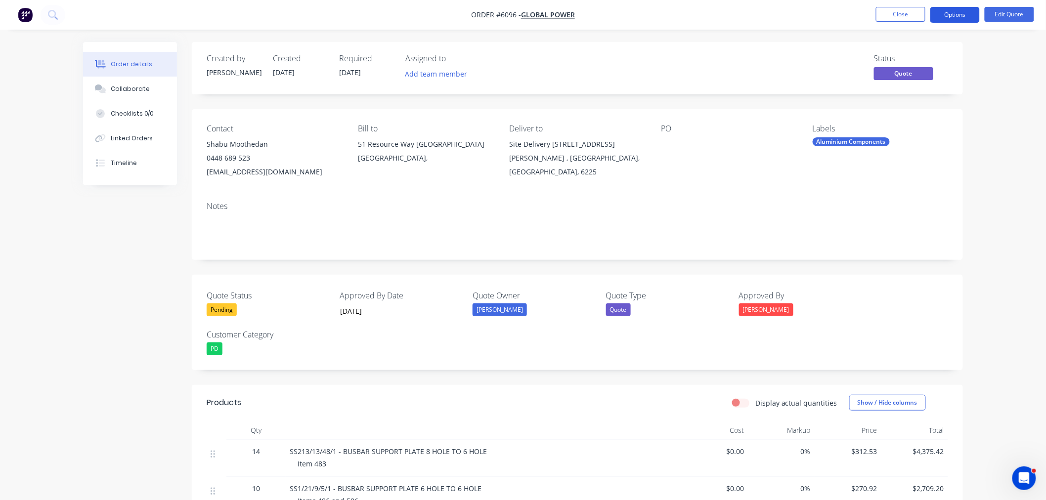
click at [956, 10] on button "Options" at bounding box center [955, 15] width 49 height 16
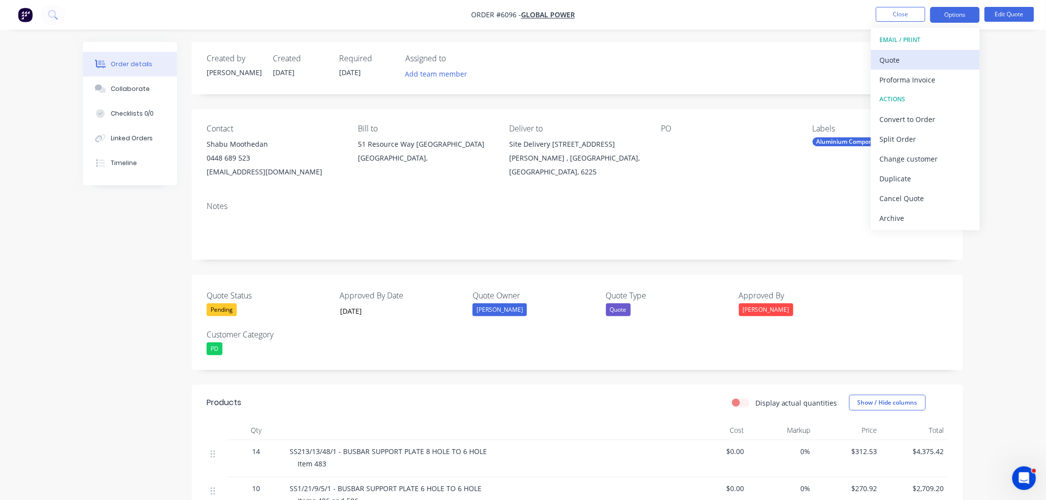
click at [910, 56] on div "Quote" at bounding box center [925, 60] width 91 height 14
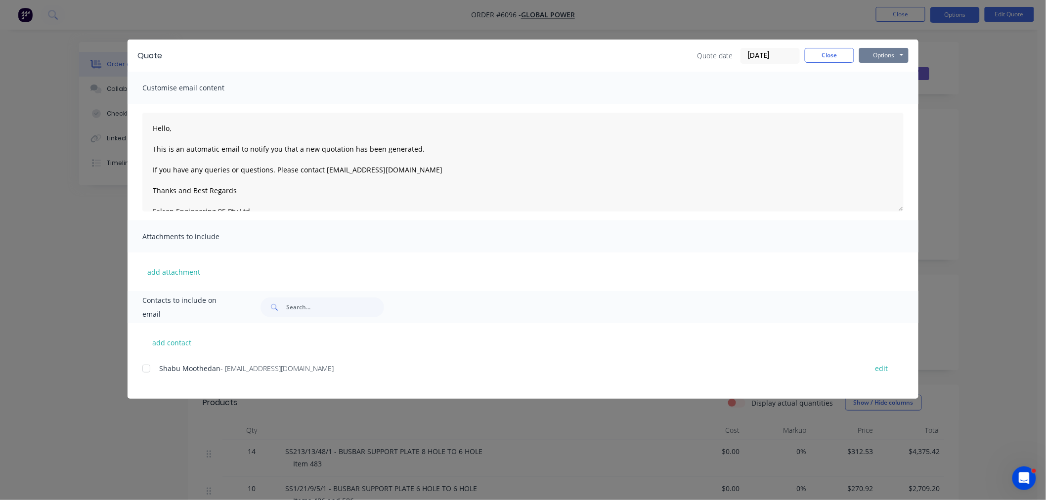
click at [887, 52] on button "Options" at bounding box center [884, 55] width 49 height 15
click at [880, 72] on button "Preview" at bounding box center [891, 73] width 63 height 16
click at [837, 57] on button "Close" at bounding box center [829, 55] width 49 height 15
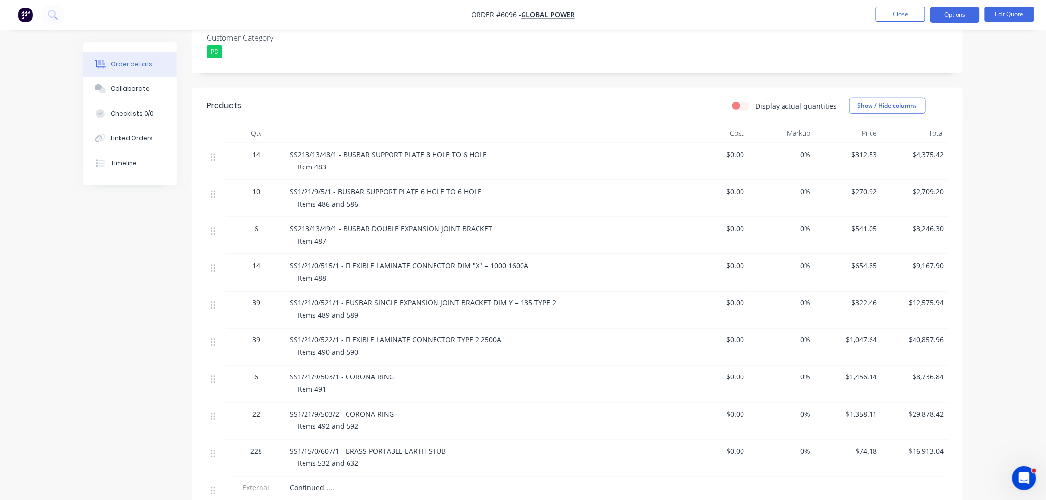
scroll to position [285, 0]
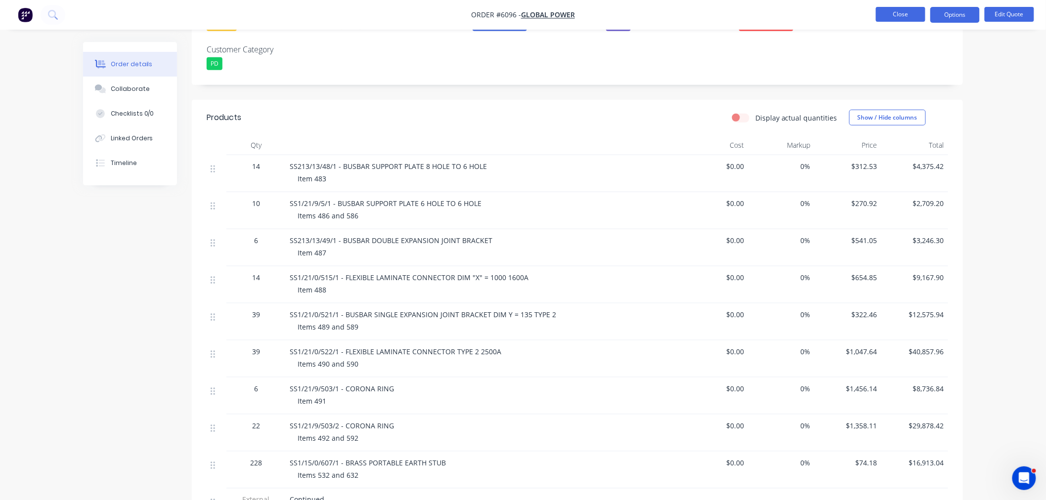
click at [916, 11] on button "Close" at bounding box center [900, 14] width 49 height 15
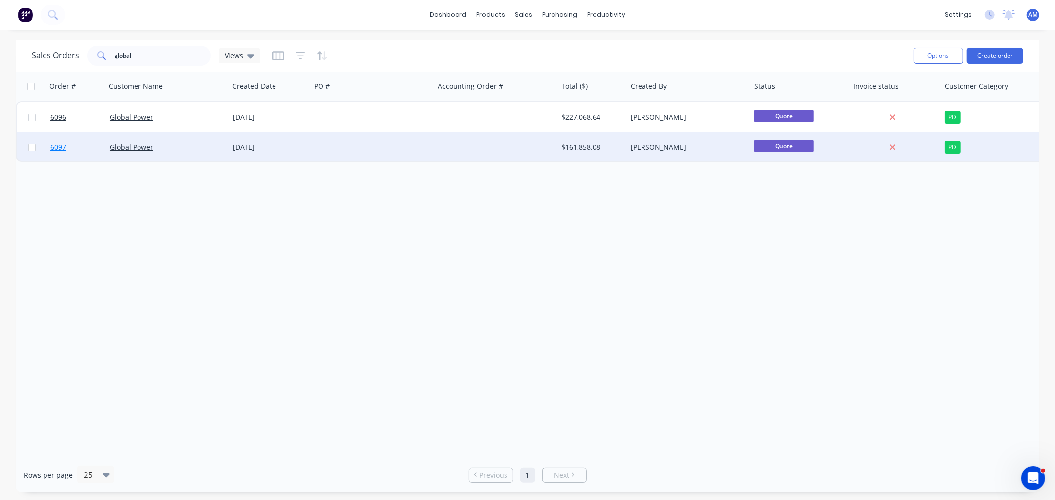
click at [85, 144] on link "6097" at bounding box center [79, 148] width 59 height 30
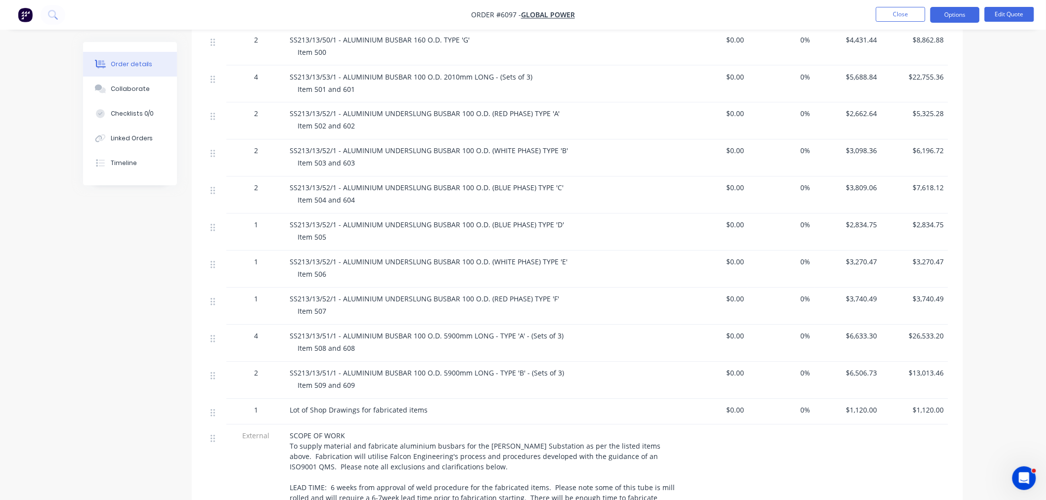
scroll to position [989, 0]
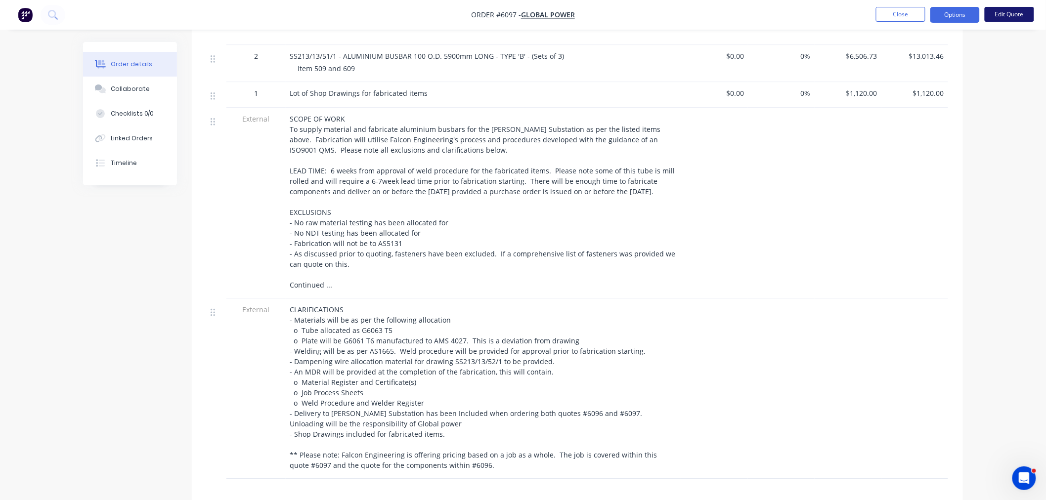
click at [1024, 15] on button "Edit Quote" at bounding box center [1009, 14] width 49 height 15
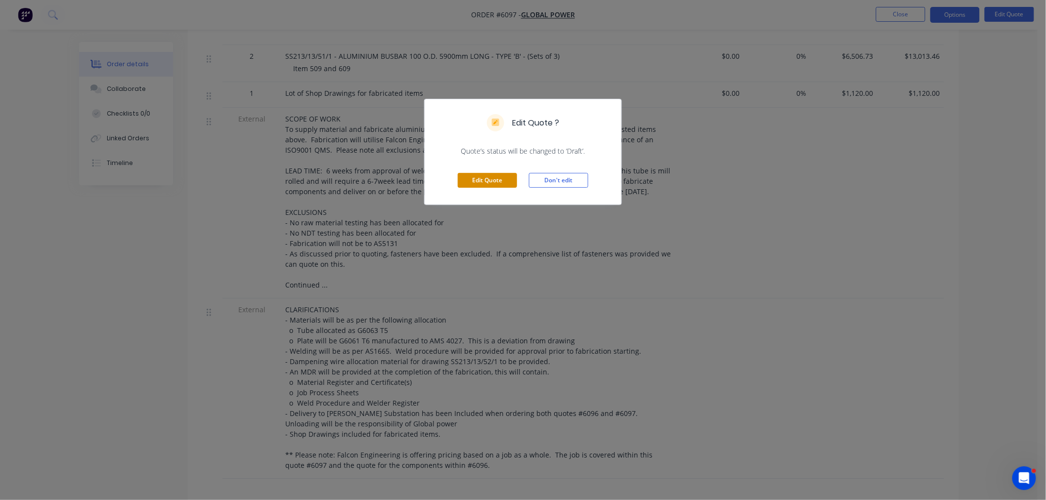
click at [495, 177] on button "Edit Quote" at bounding box center [487, 180] width 59 height 15
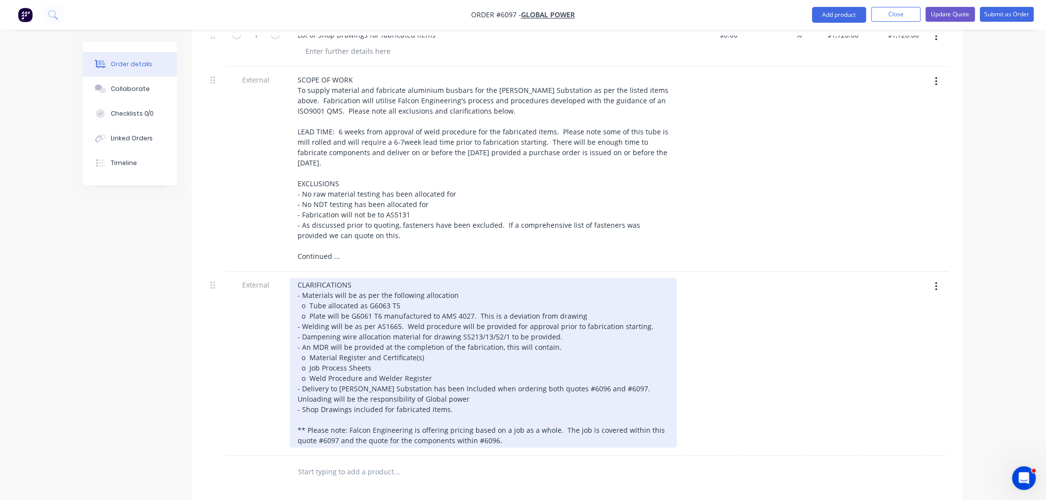
scroll to position [1441, 0]
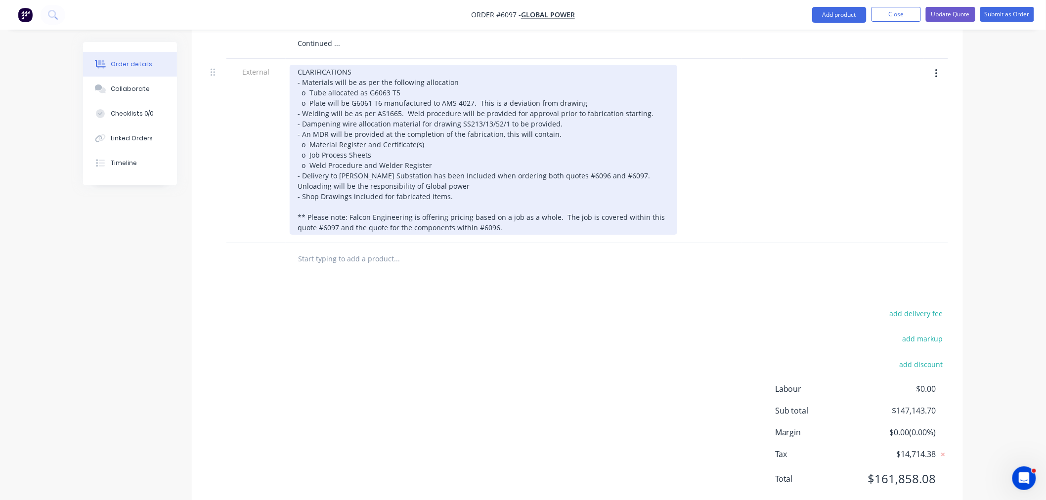
drag, startPoint x: 394, startPoint y: 166, endPoint x: 396, endPoint y: 176, distance: 9.6
click at [394, 167] on div "CLARIFICATIONS - Materials will be as per the following allocation o Tube alloc…" at bounding box center [484, 150] width 388 height 170
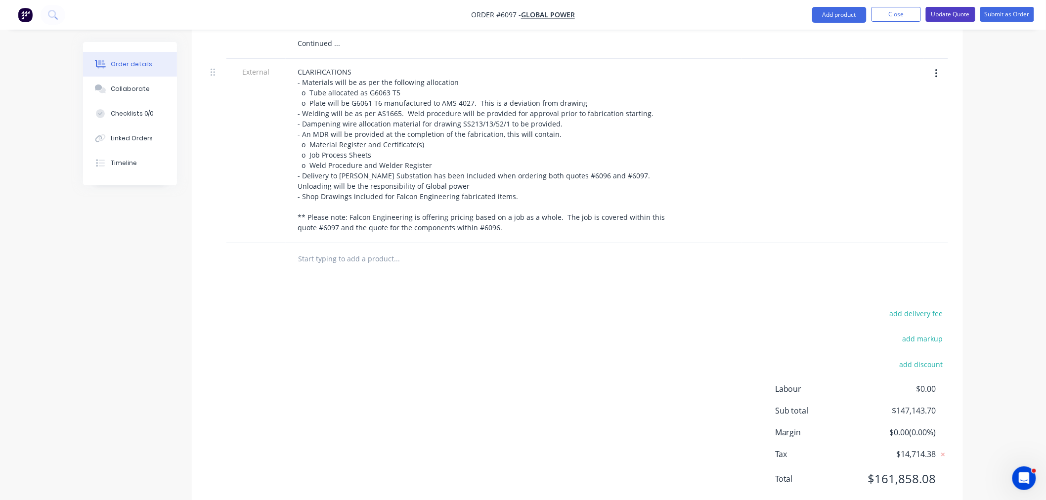
click at [955, 8] on button "Update Quote" at bounding box center [950, 14] width 49 height 15
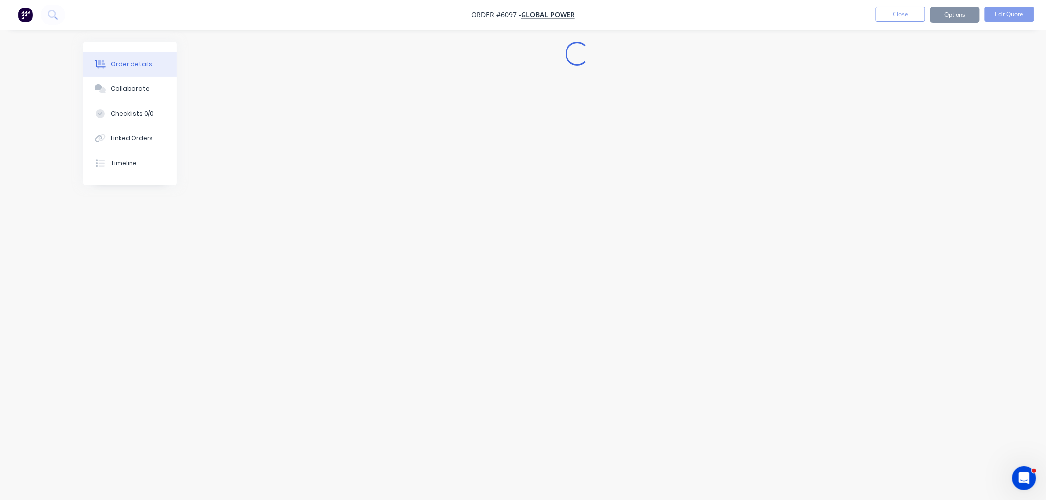
scroll to position [0, 0]
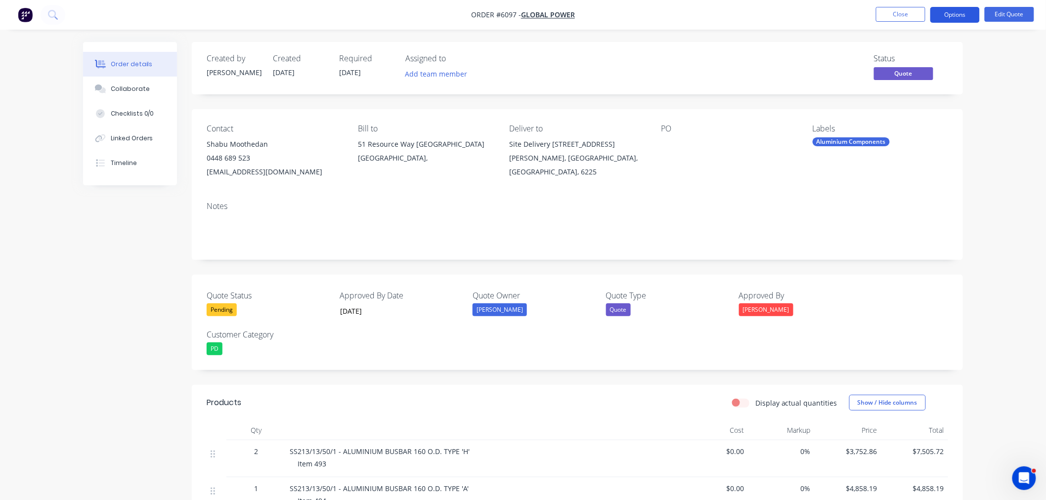
click at [962, 15] on button "Options" at bounding box center [955, 15] width 49 height 16
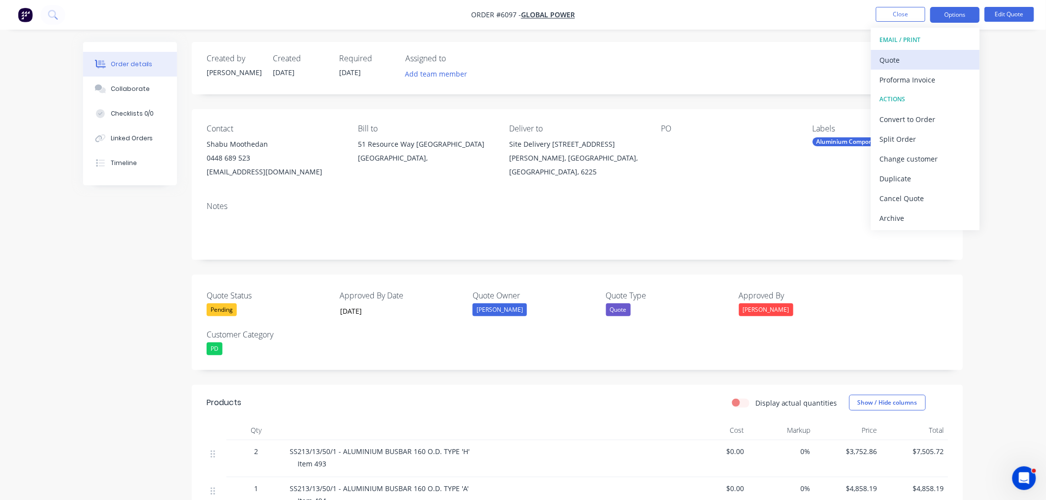
click at [937, 51] on button "Quote" at bounding box center [925, 60] width 109 height 20
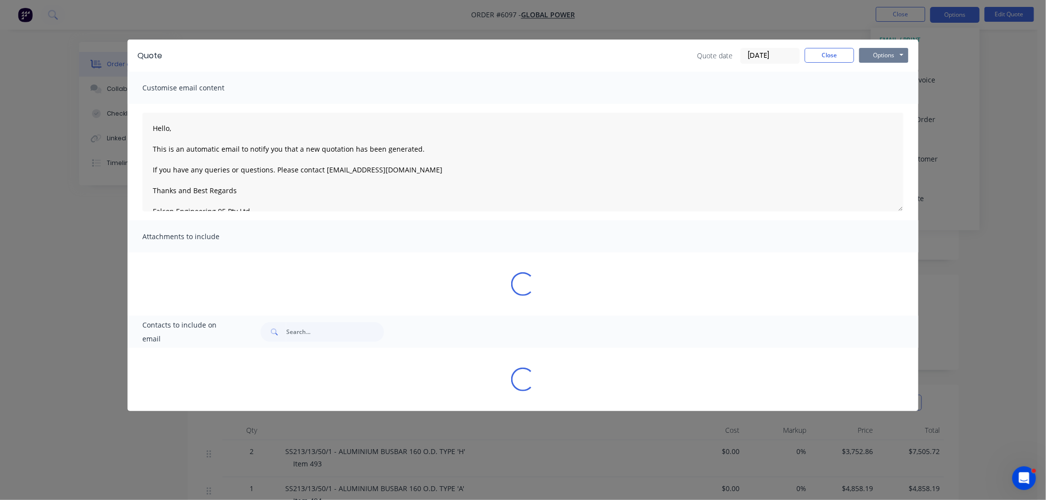
click at [881, 48] on button "Options" at bounding box center [884, 55] width 49 height 15
click at [873, 68] on button "Preview" at bounding box center [891, 73] width 63 height 16
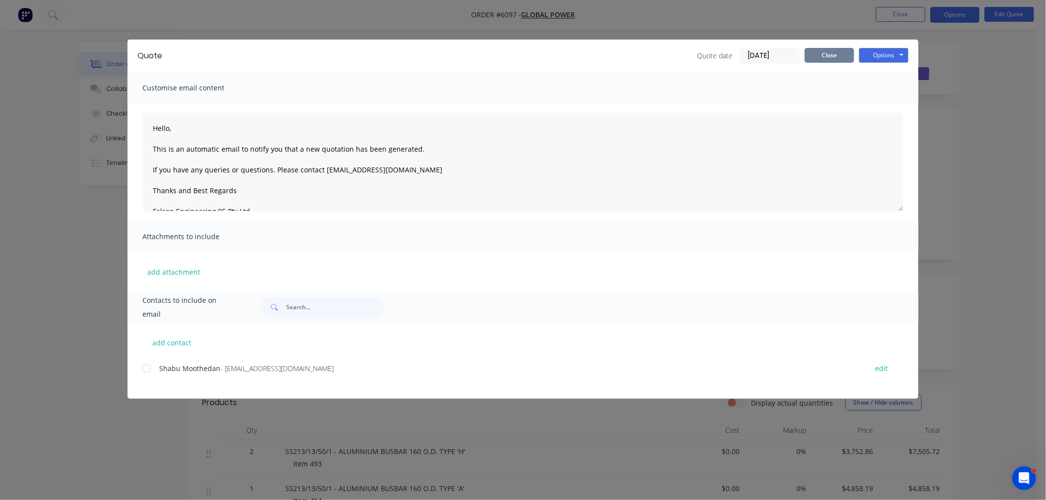
click at [838, 57] on button "Close" at bounding box center [829, 55] width 49 height 15
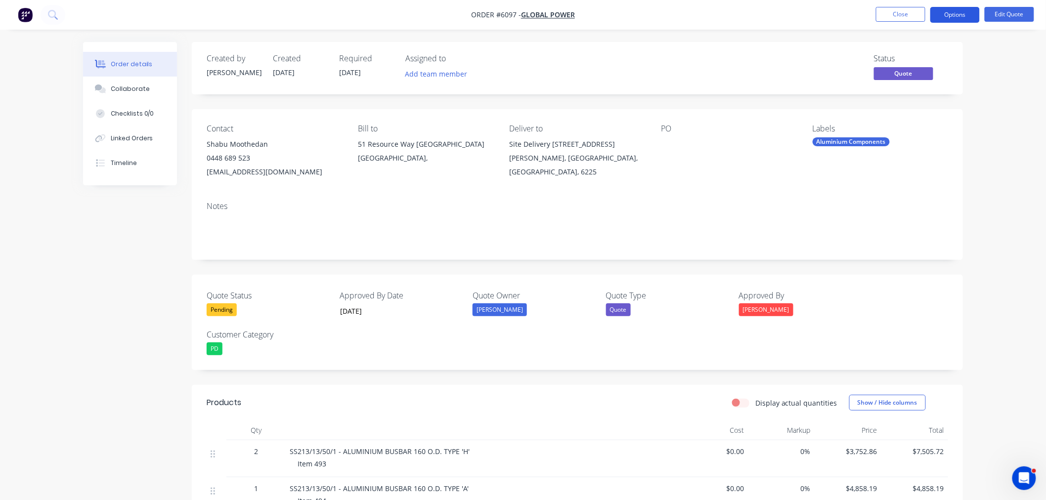
click at [949, 17] on button "Options" at bounding box center [955, 15] width 49 height 16
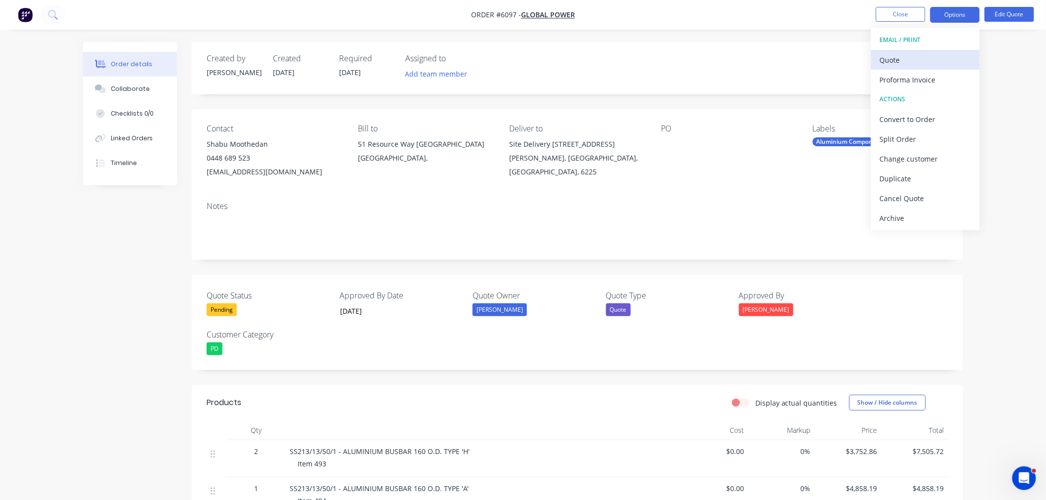
click at [927, 58] on div "Quote" at bounding box center [925, 60] width 91 height 14
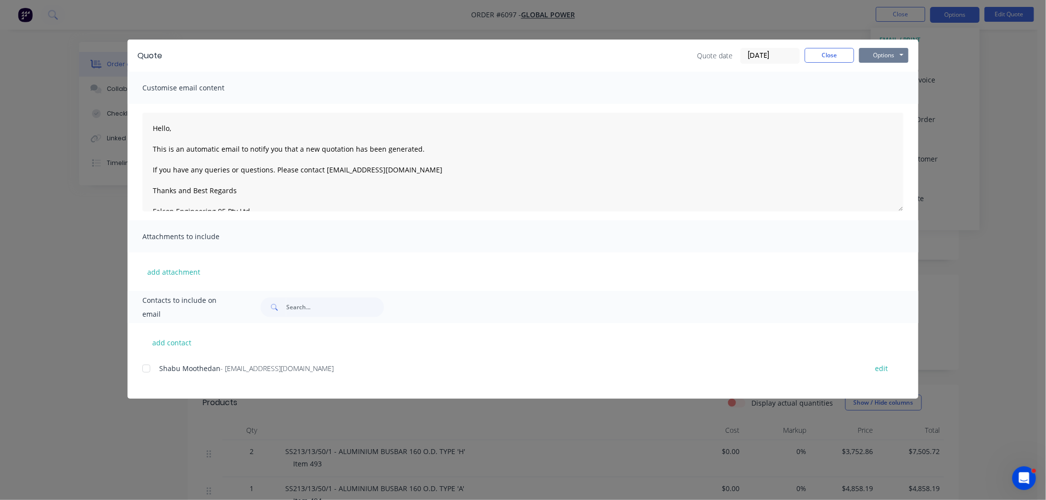
click at [893, 48] on button "Options" at bounding box center [884, 55] width 49 height 15
click at [881, 67] on button "Preview" at bounding box center [891, 73] width 63 height 16
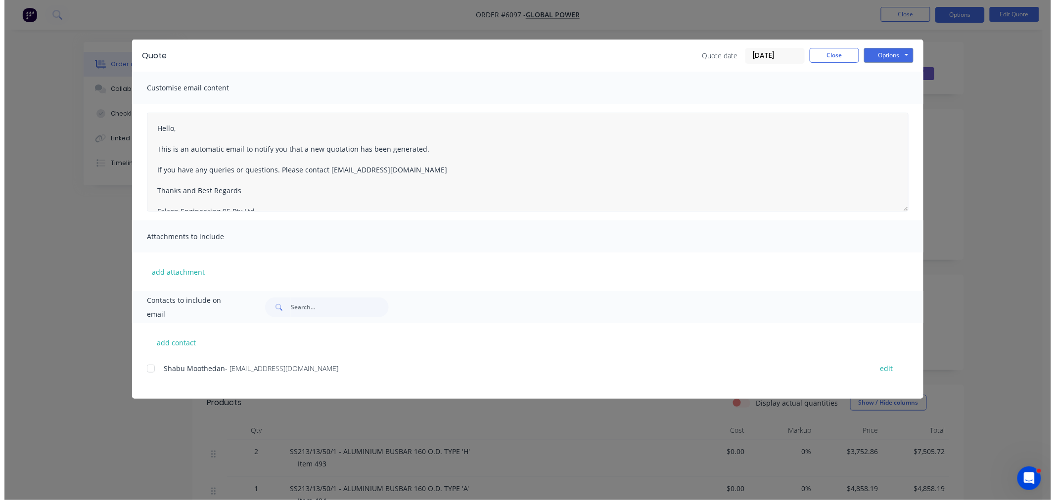
scroll to position [26, 0]
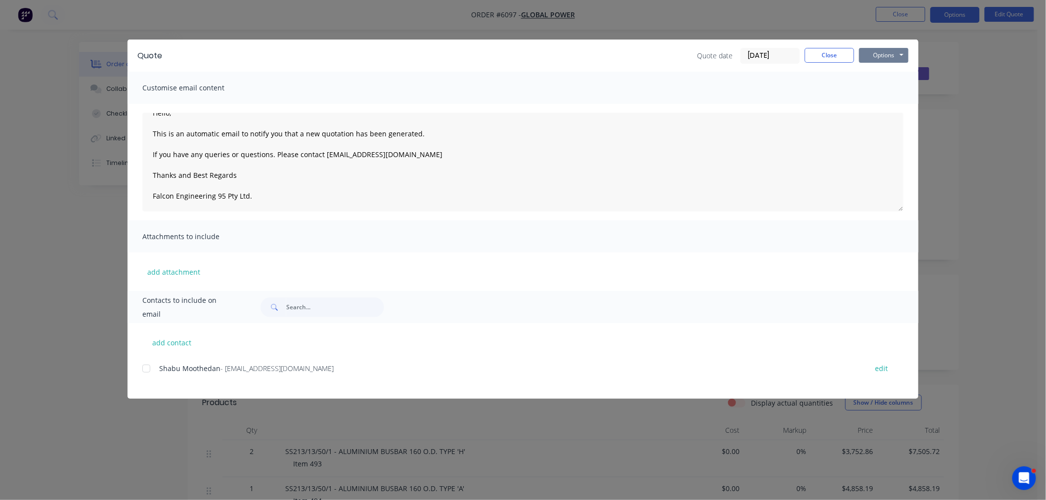
click at [894, 52] on button "Options" at bounding box center [884, 55] width 49 height 15
click at [888, 68] on button "Preview" at bounding box center [891, 73] width 63 height 16
click at [844, 50] on button "Close" at bounding box center [829, 55] width 49 height 15
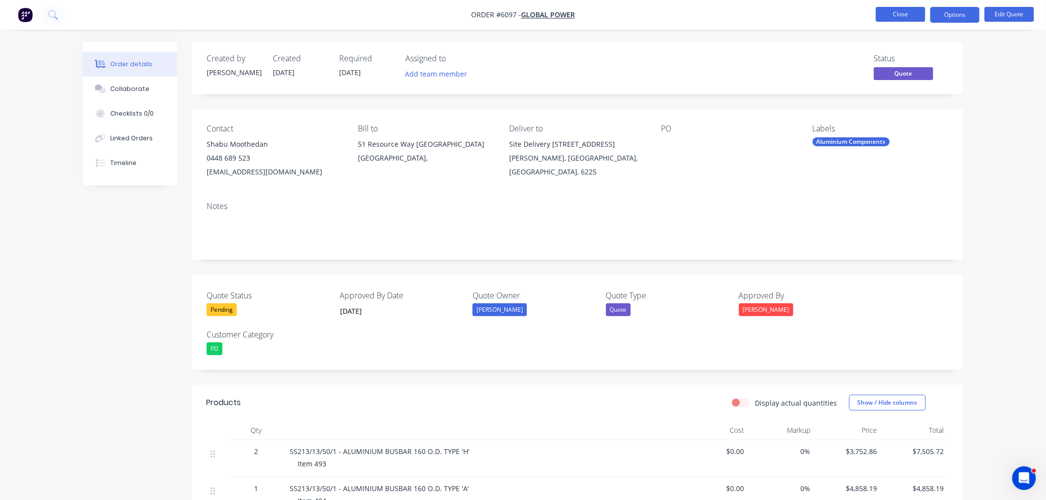
click at [902, 10] on button "Close" at bounding box center [900, 14] width 49 height 15
